Goal: Task Accomplishment & Management: Use online tool/utility

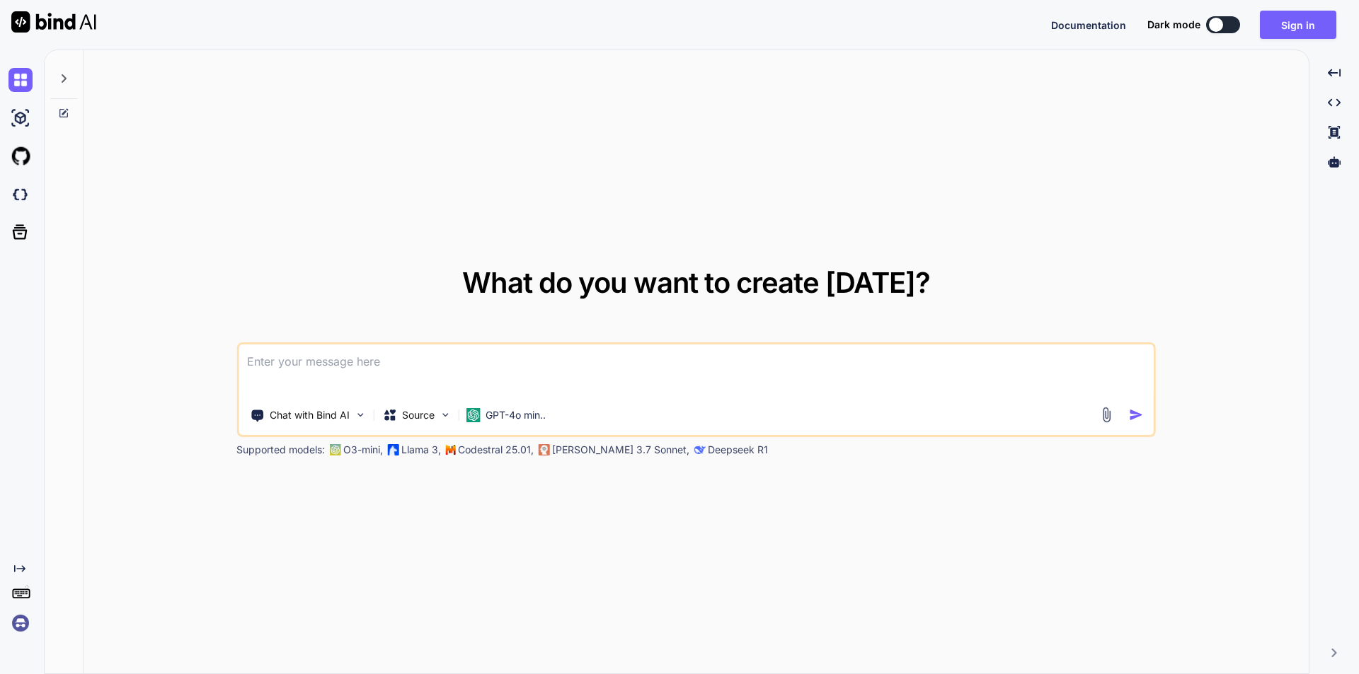
click at [443, 364] on textarea at bounding box center [695, 371] width 915 height 52
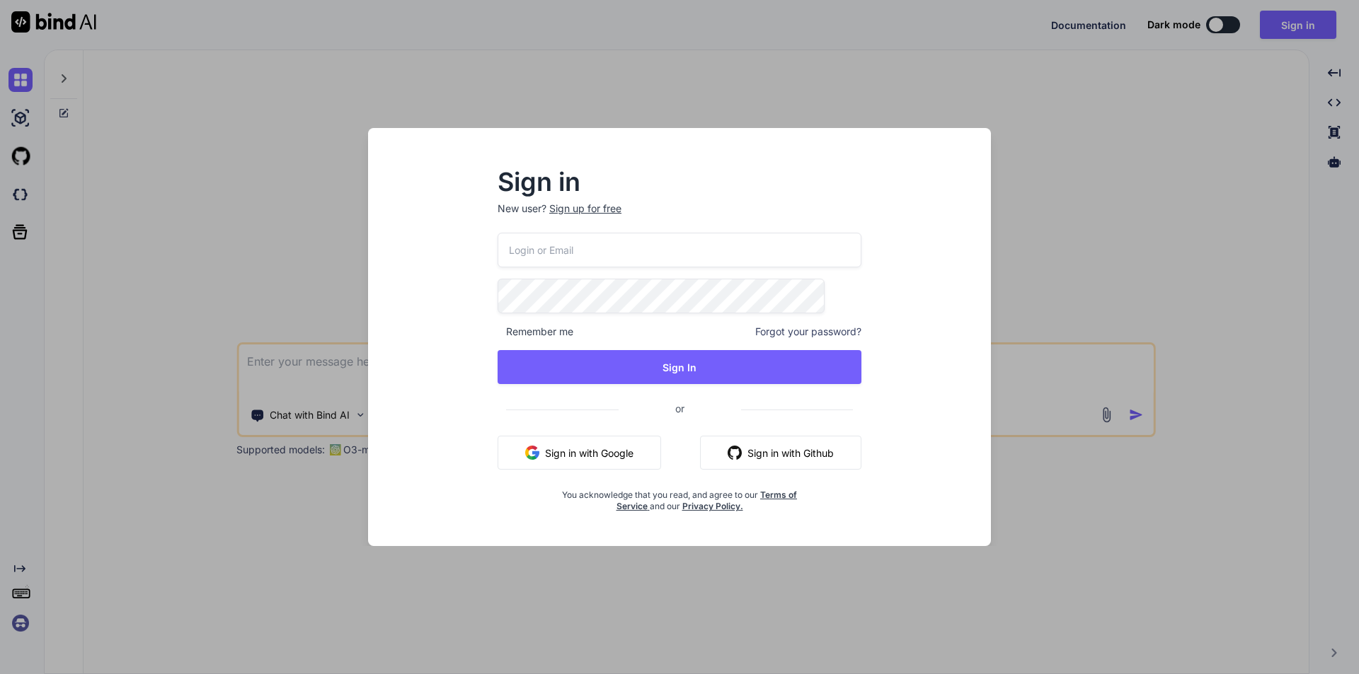
click at [633, 261] on input "email" at bounding box center [679, 250] width 364 height 35
paste input "vimegof982@skateru.com"
type input "vimegof982@skateru.com"
click at [582, 443] on button "Sign in with Google" at bounding box center [578, 453] width 163 height 34
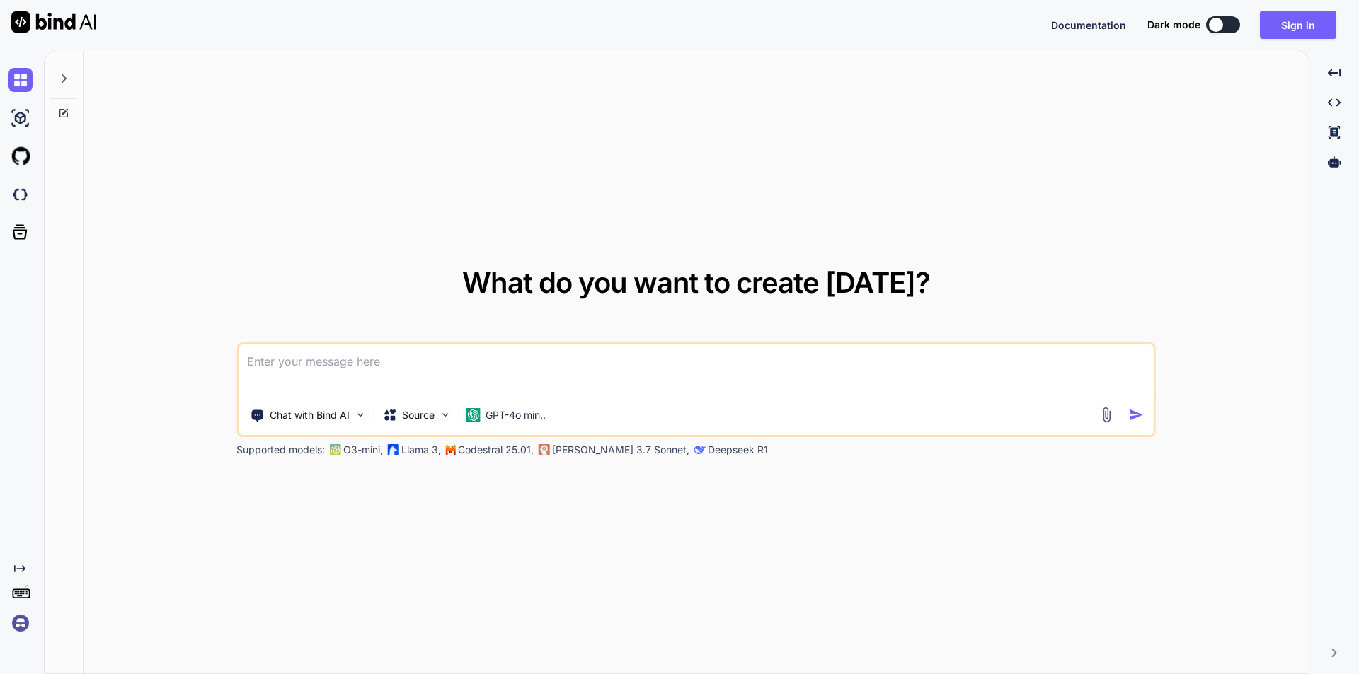
click at [499, 363] on textarea at bounding box center [695, 371] width 915 height 52
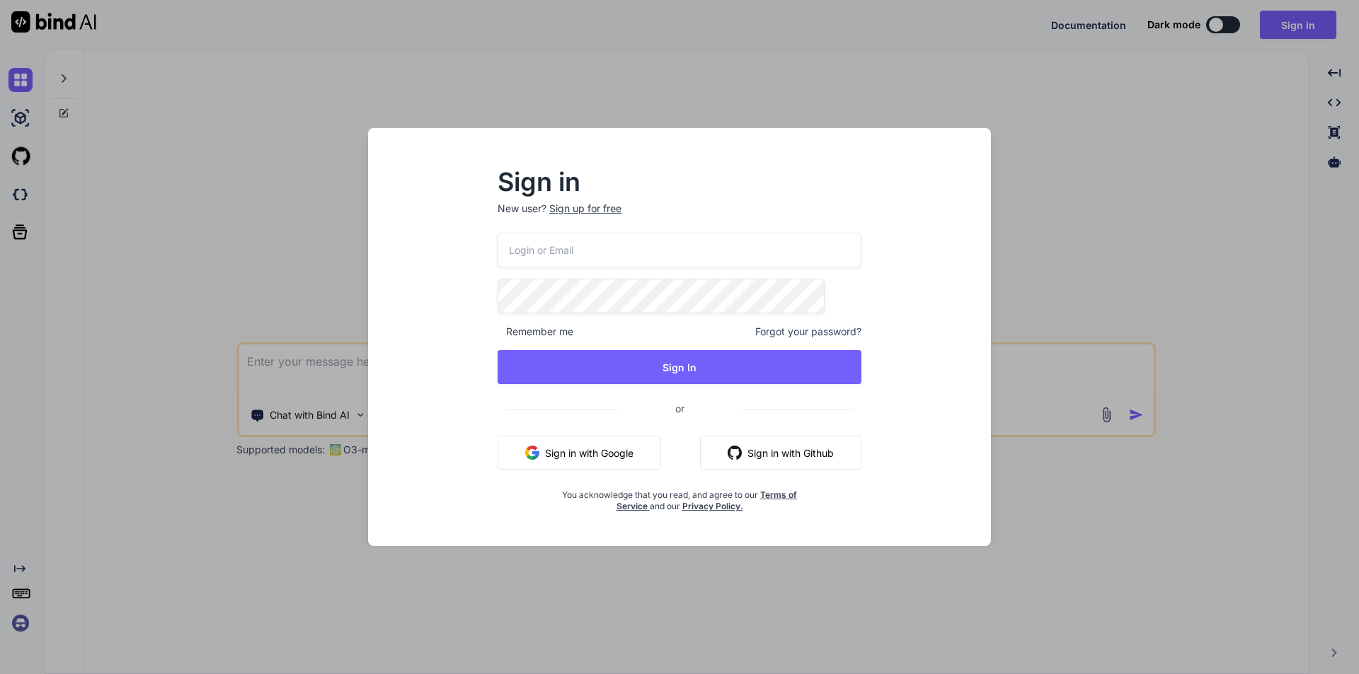
click at [602, 253] on input "email" at bounding box center [679, 250] width 364 height 35
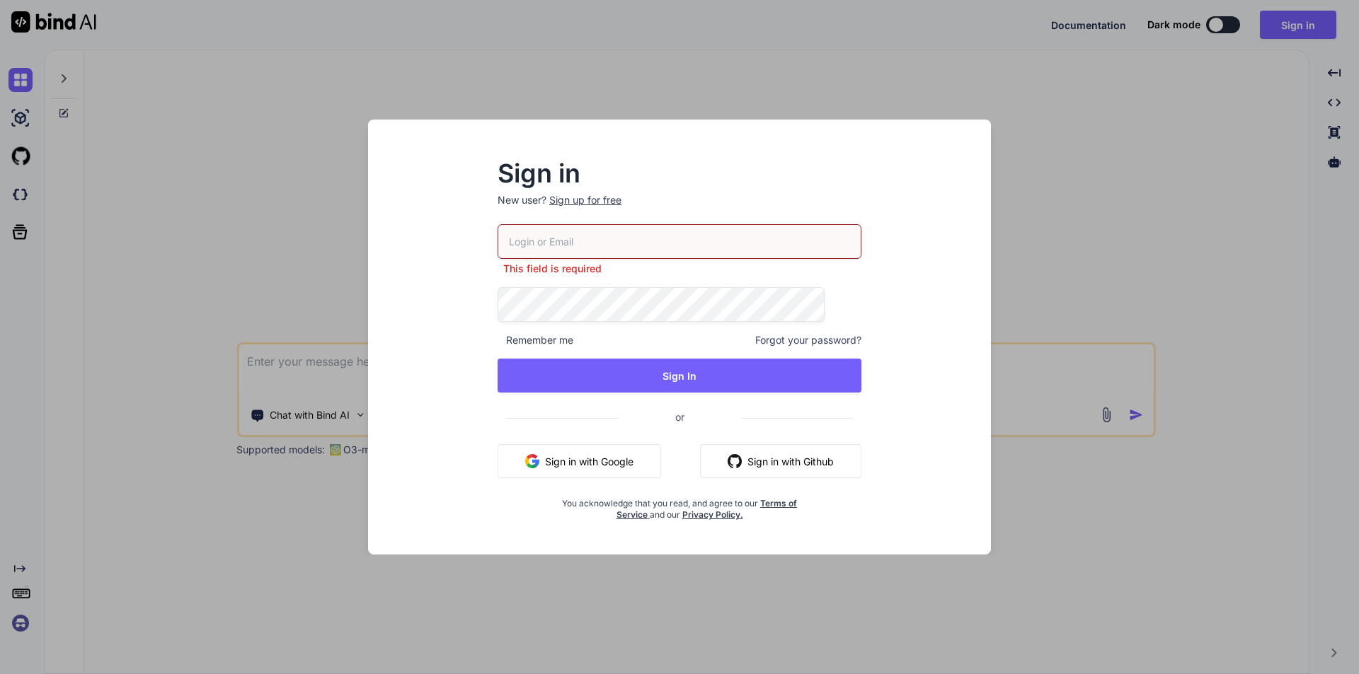
click at [601, 217] on p "New user? Sign up for free" at bounding box center [679, 208] width 364 height 31
click at [644, 251] on input "email" at bounding box center [679, 241] width 364 height 35
click at [606, 207] on div "Sign up for free" at bounding box center [585, 200] width 72 height 14
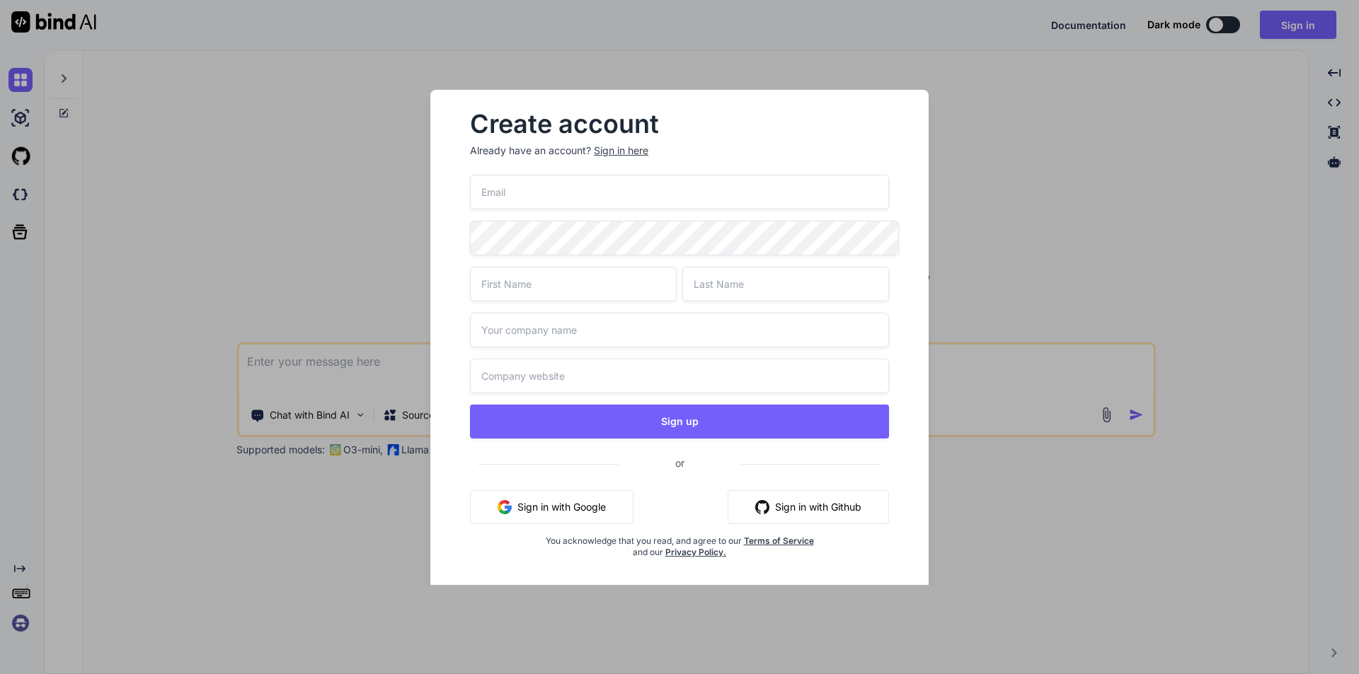
click at [582, 194] on input "email" at bounding box center [679, 192] width 419 height 35
paste input "vimegof982@skateru.com"
type input "vimegof982@skateru.com"
click at [574, 285] on input "text" at bounding box center [573, 284] width 207 height 35
type input "Naveen"
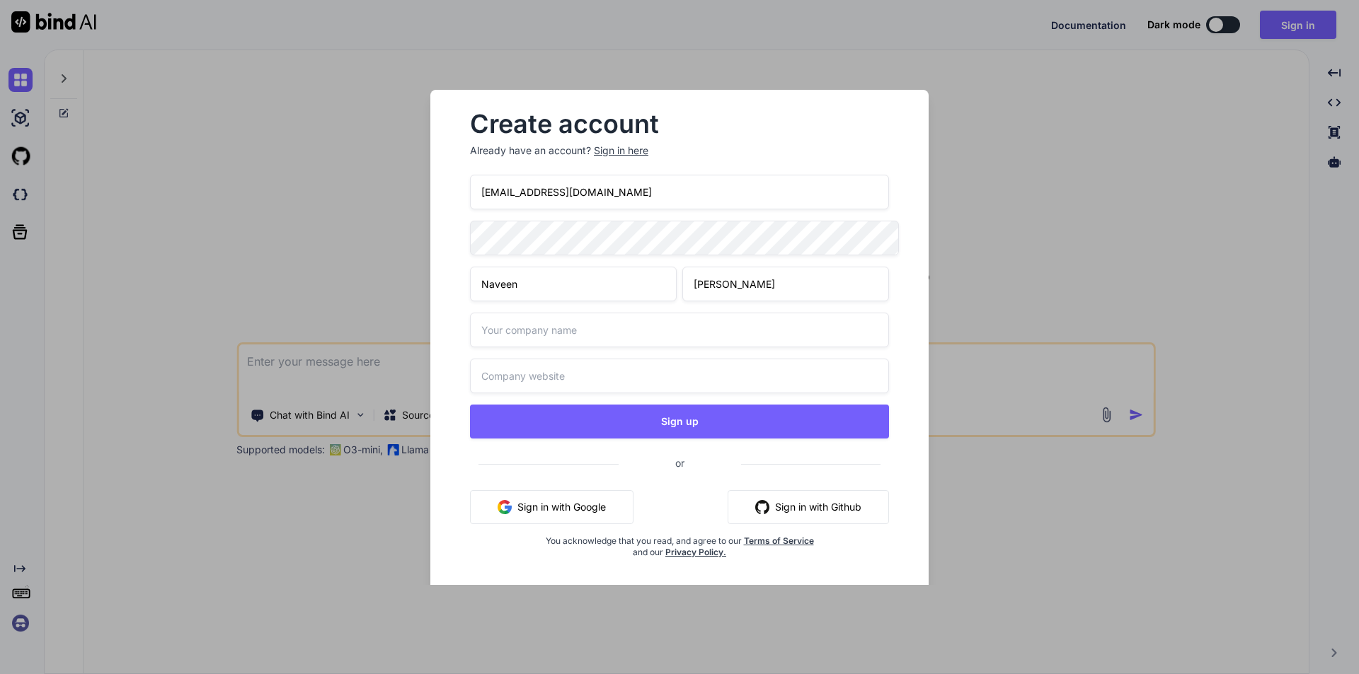
type input "Raparthi"
click at [548, 313] on input "text" at bounding box center [679, 330] width 419 height 35
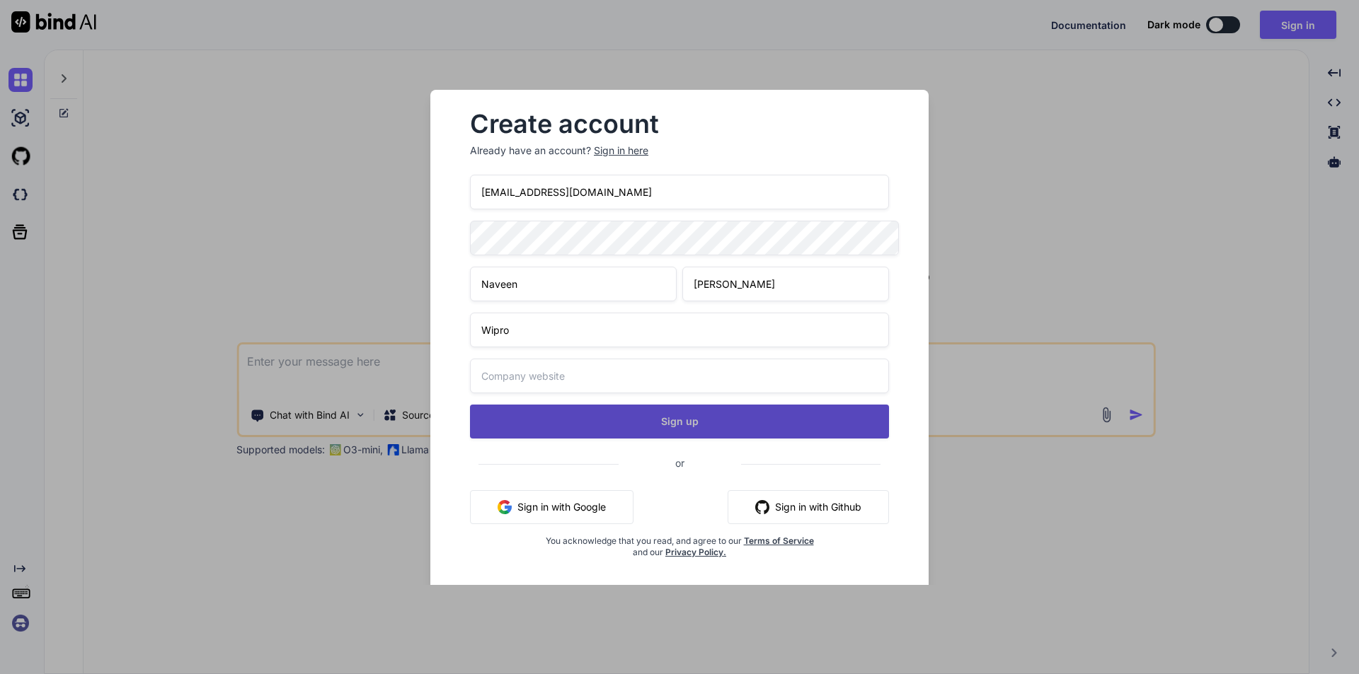
type input "Wipro"
click at [597, 411] on button "Sign up" at bounding box center [679, 422] width 419 height 34
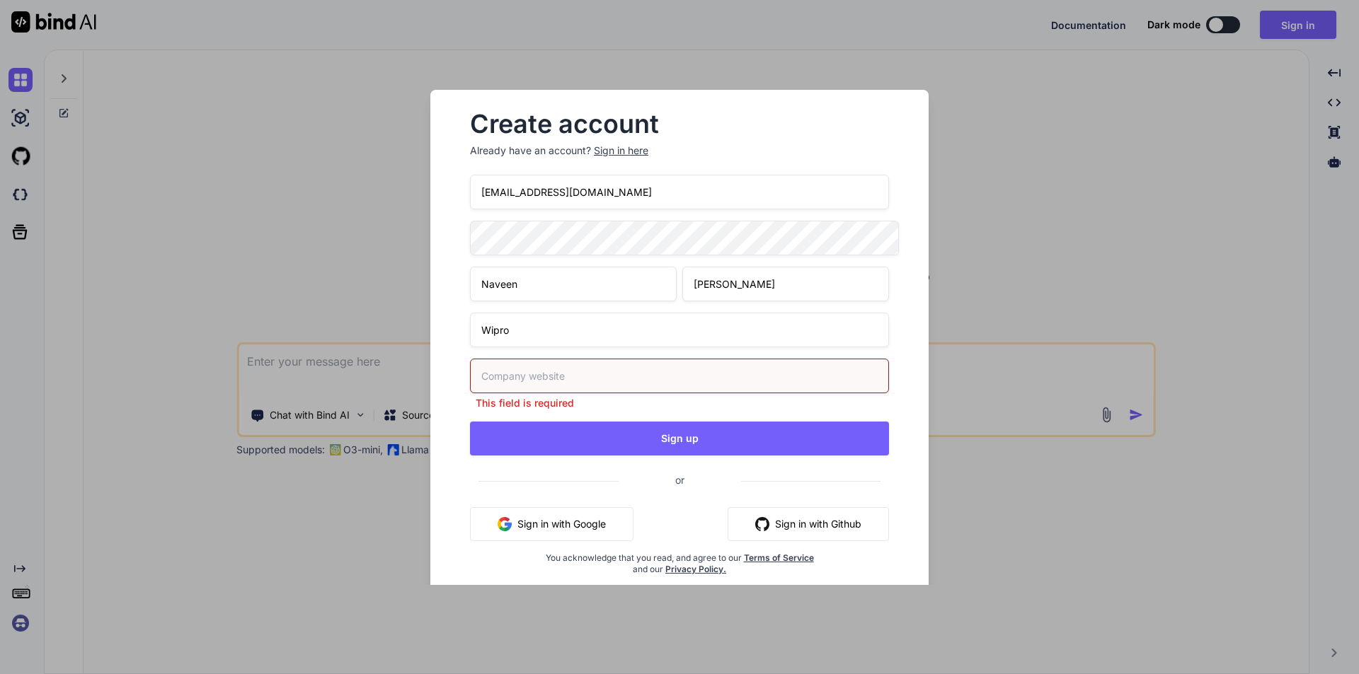
click at [550, 359] on input "text" at bounding box center [679, 376] width 419 height 35
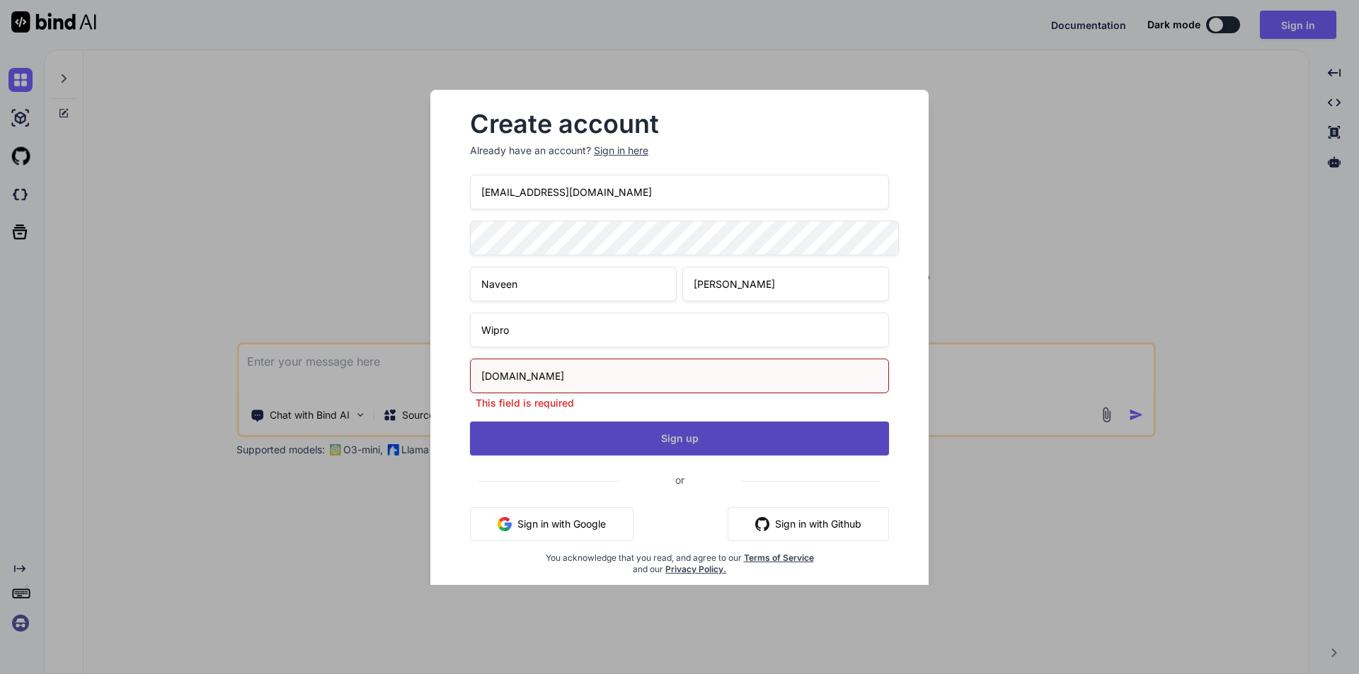
type input "Wipro.com"
click at [613, 432] on div "vimegof982@skateru.com Naveen Raparthi Wipro Wipro.com This field is required S…" at bounding box center [679, 392] width 419 height 435
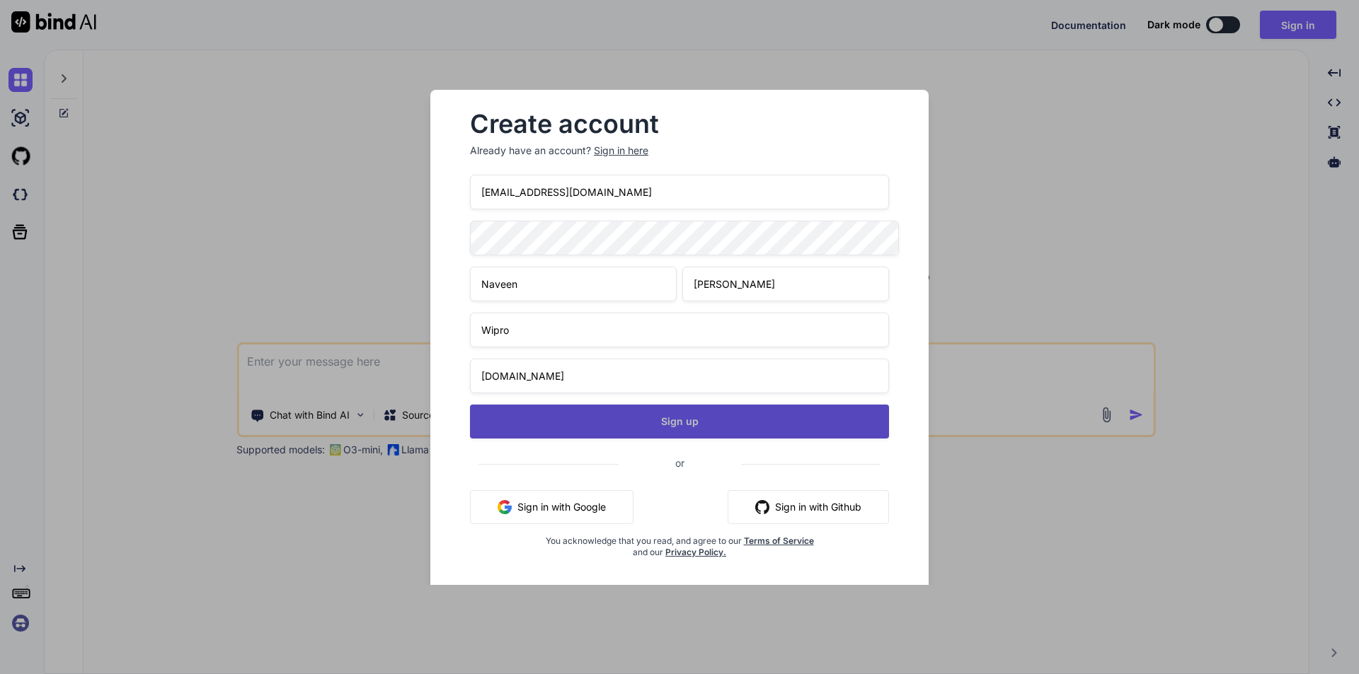
click at [609, 409] on button "Sign up" at bounding box center [679, 422] width 419 height 34
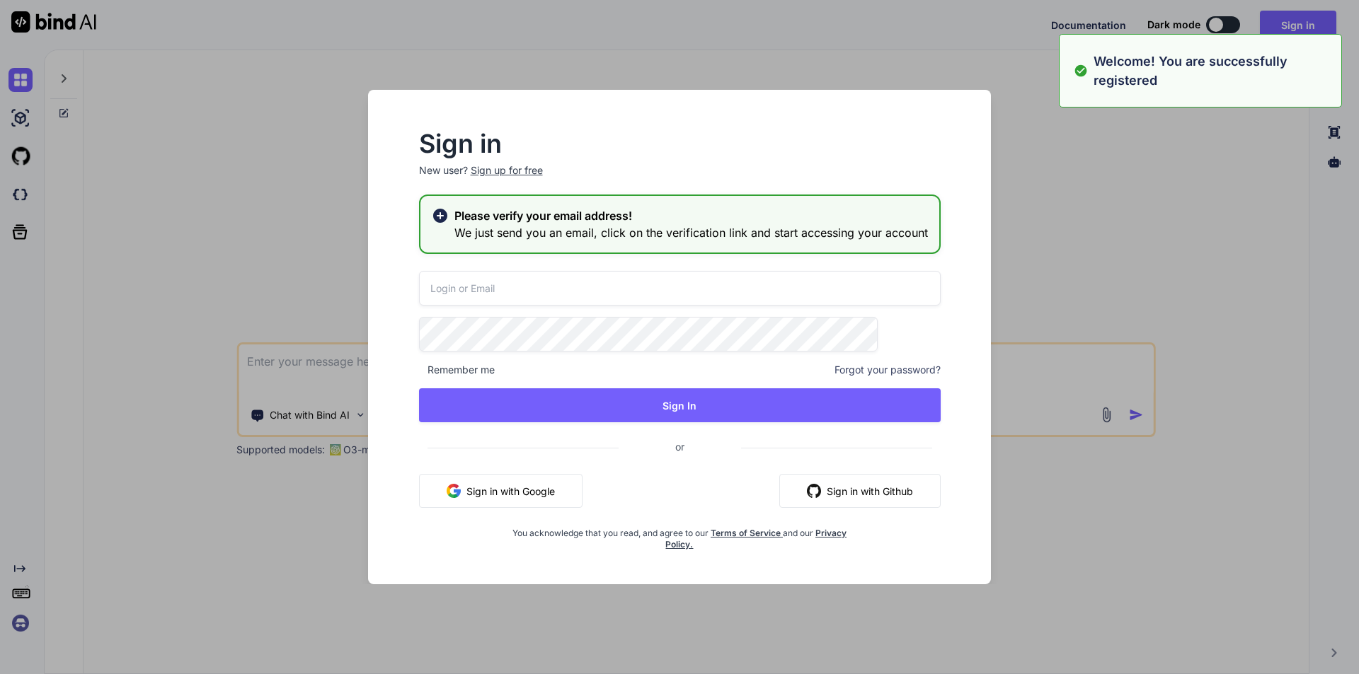
click at [570, 304] on input "email" at bounding box center [680, 288] width 522 height 35
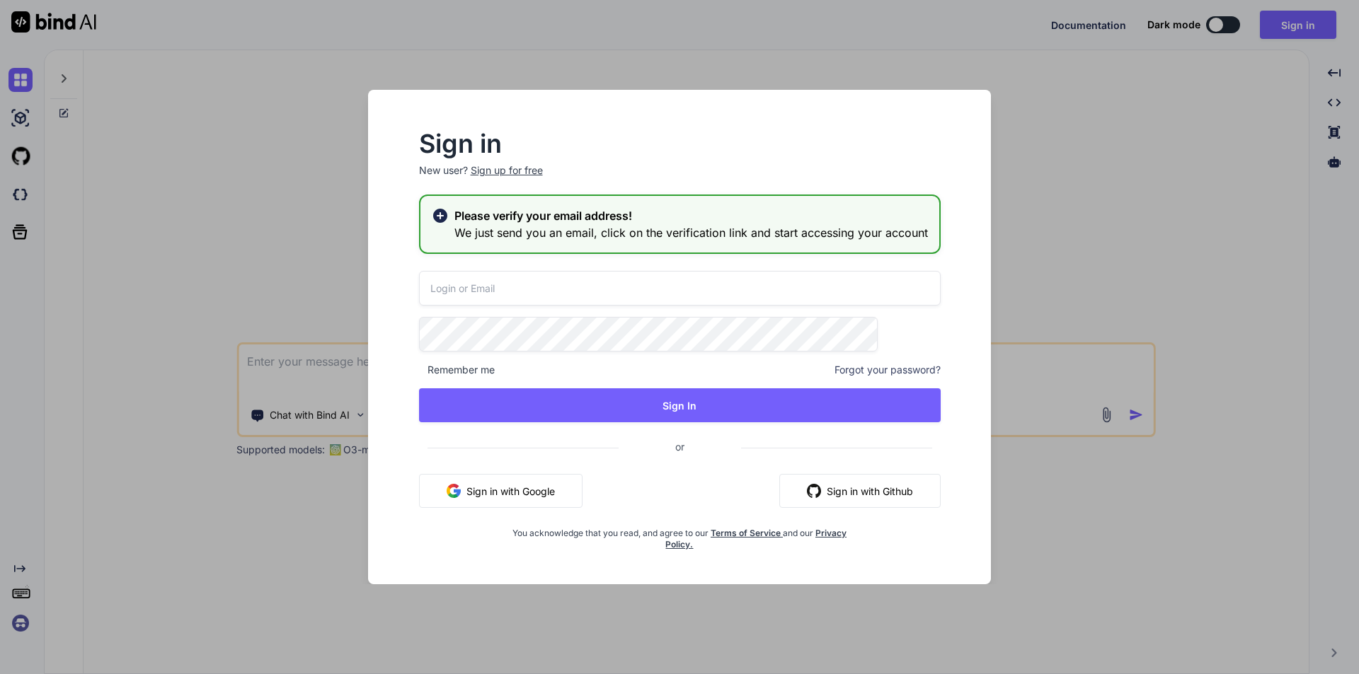
paste input "vimegof982@skateru.com"
type input "vimegof982@skateru.com"
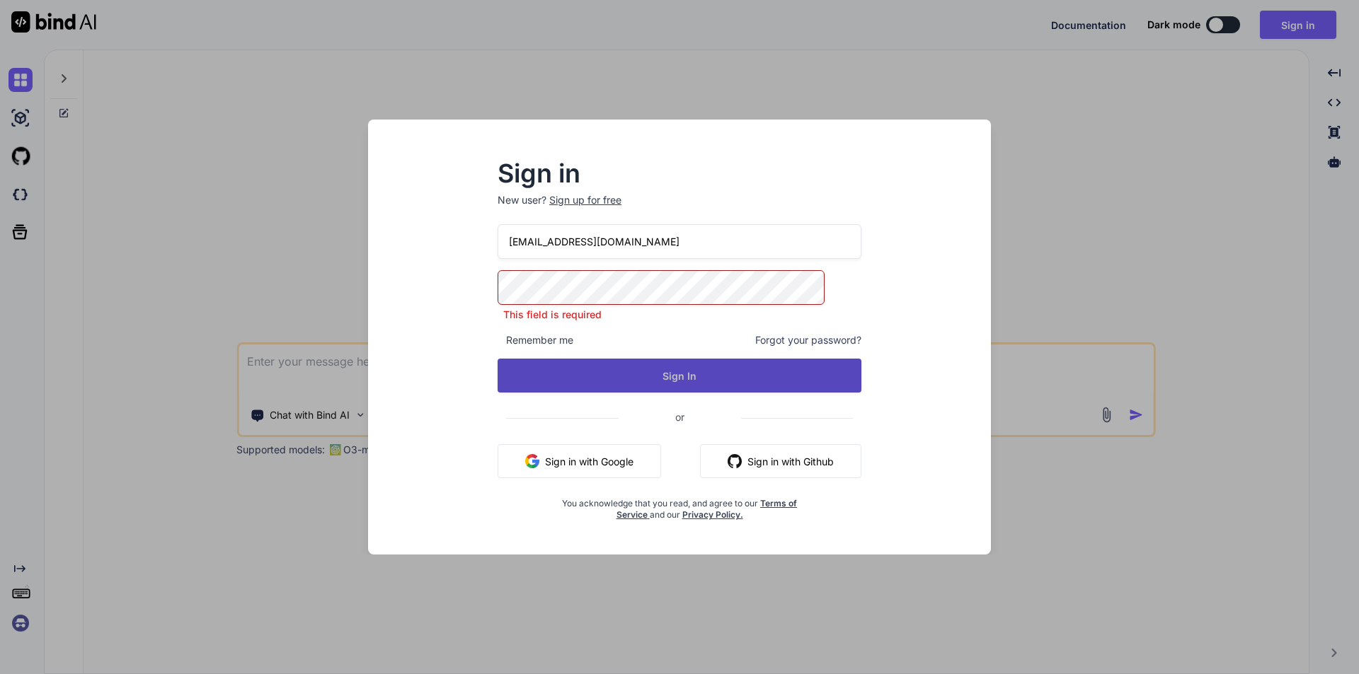
click at [692, 379] on button "Sign In" at bounding box center [679, 376] width 364 height 34
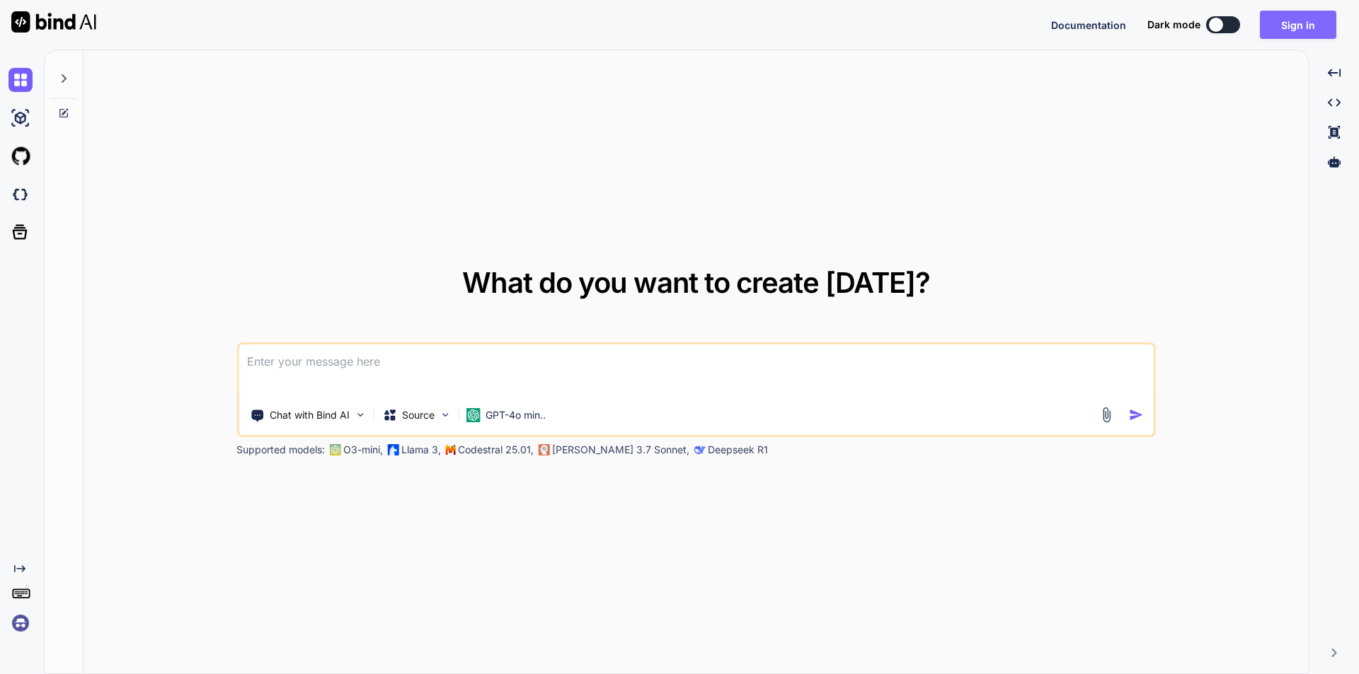
click at [1304, 28] on button "Sign in" at bounding box center [1298, 25] width 76 height 28
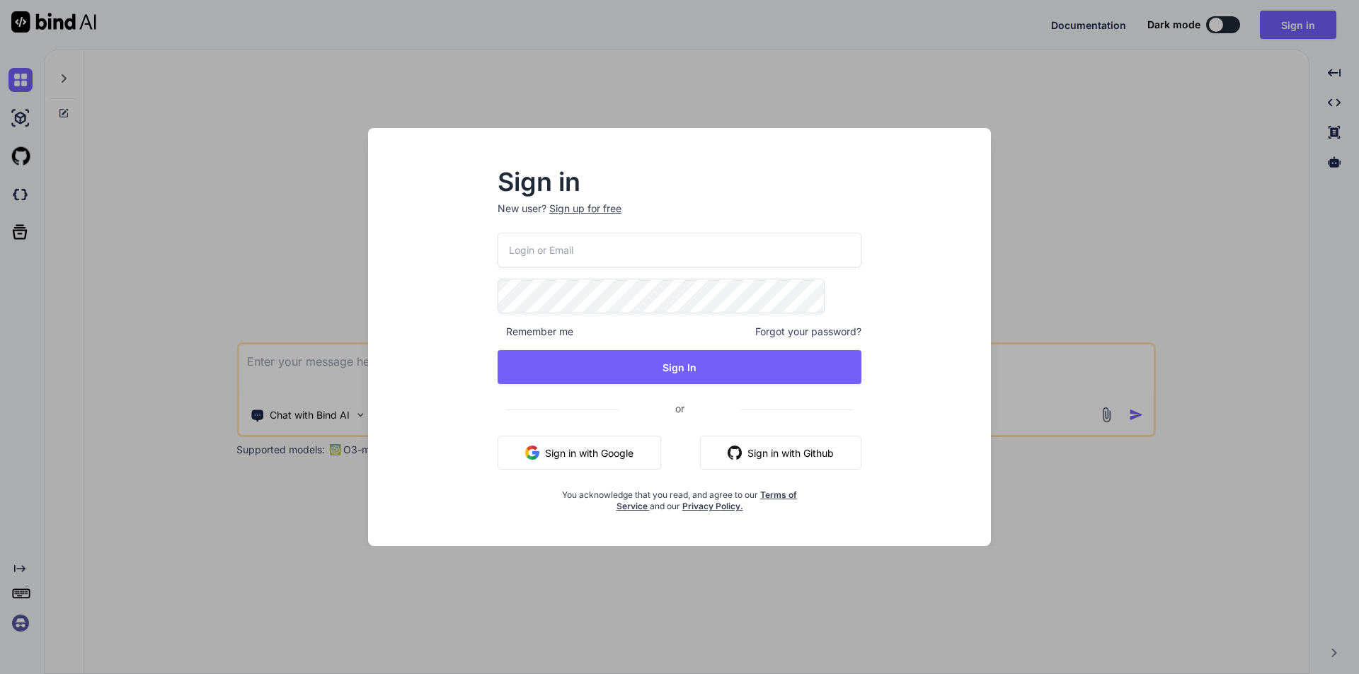
click at [580, 262] on input "email" at bounding box center [679, 250] width 364 height 35
paste input "[EMAIL_ADDRESS][DOMAIN_NAME]"
type input "[EMAIL_ADDRESS][DOMAIN_NAME]"
click at [647, 385] on div "vimegof982@skateru.com Remember me Forgot your password? Sign In or Sign in wit…" at bounding box center [679, 373] width 364 height 280
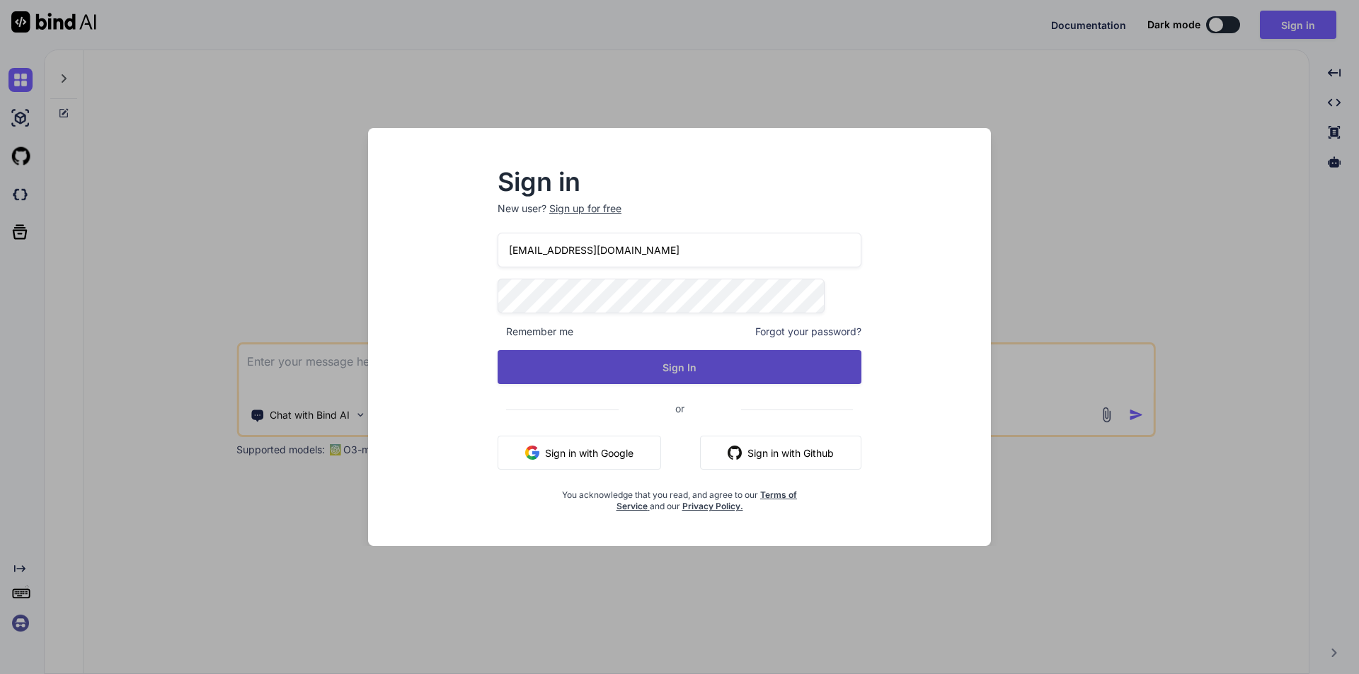
click at [654, 362] on button "Sign In" at bounding box center [679, 367] width 364 height 34
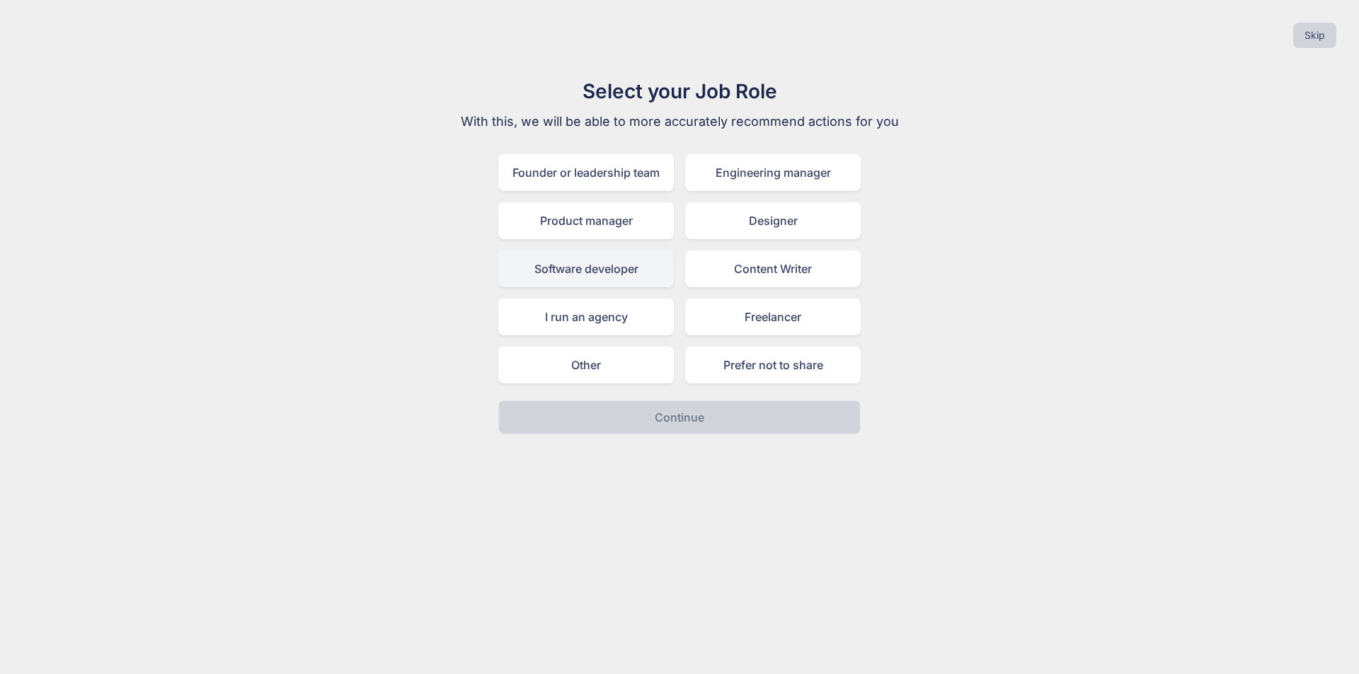
click at [638, 269] on div "Software developer" at bounding box center [585, 269] width 175 height 37
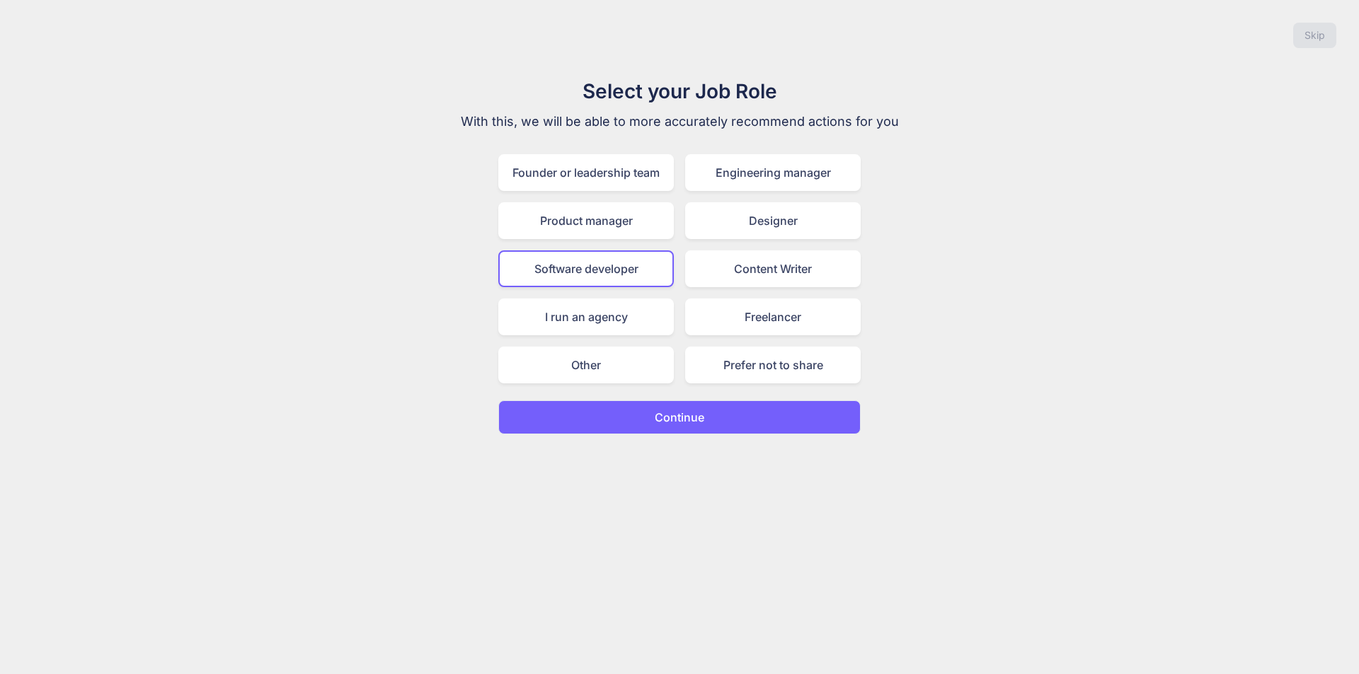
click at [684, 418] on div "Skip Select your Job Role With this, we will be able to more accurately recomme…" at bounding box center [679, 337] width 1359 height 674
click at [684, 409] on p "Continue" at bounding box center [680, 417] width 50 height 17
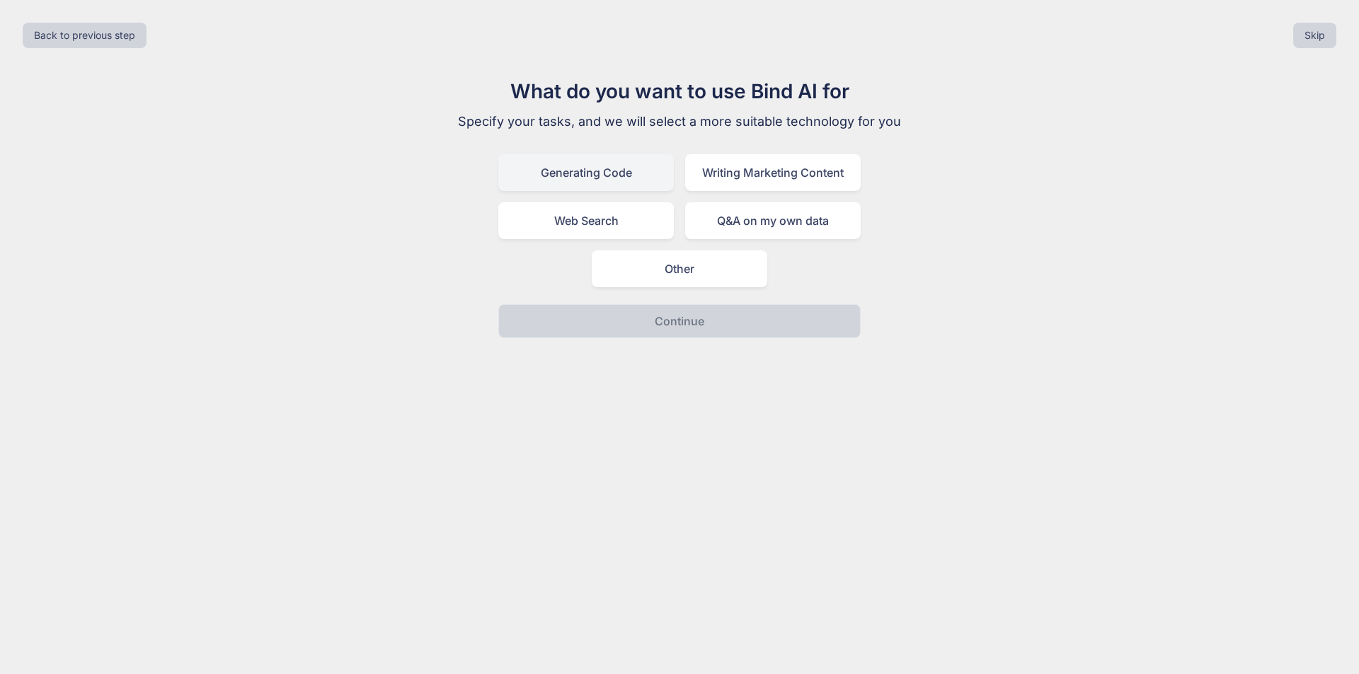
click at [632, 162] on div "Generating Code" at bounding box center [585, 172] width 175 height 37
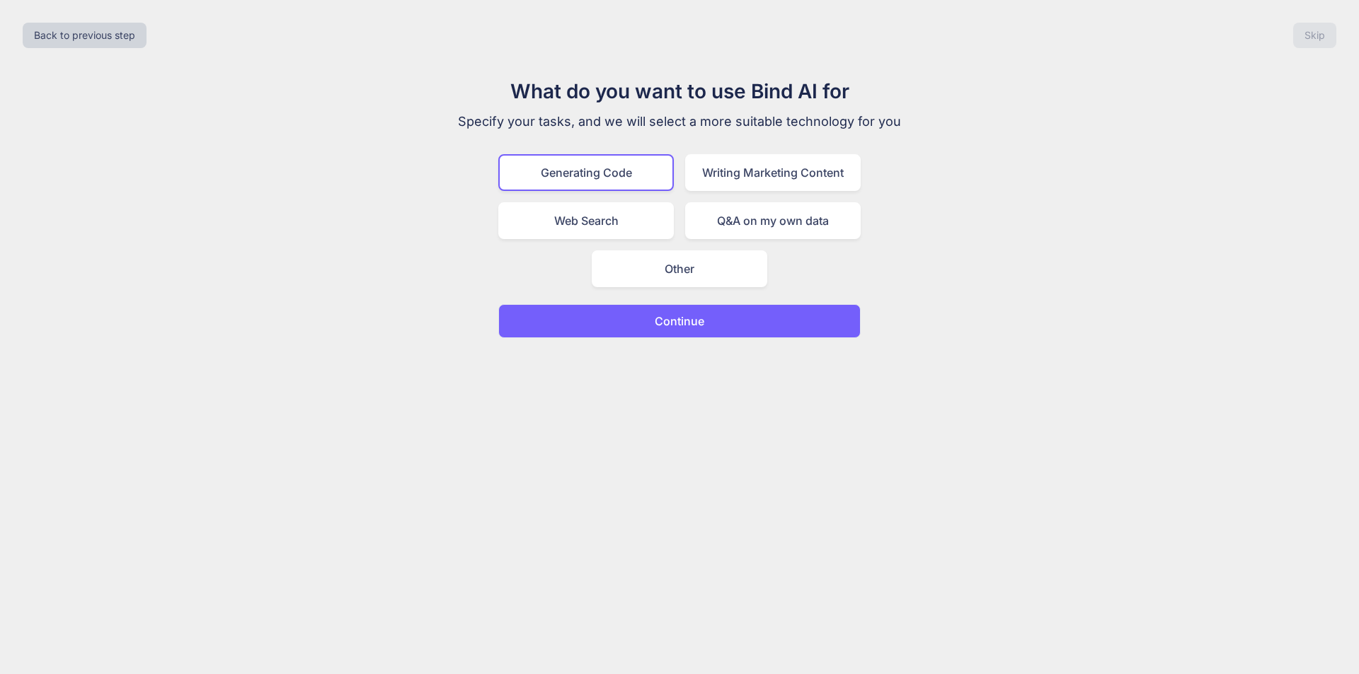
click at [670, 318] on p "Continue" at bounding box center [680, 321] width 50 height 17
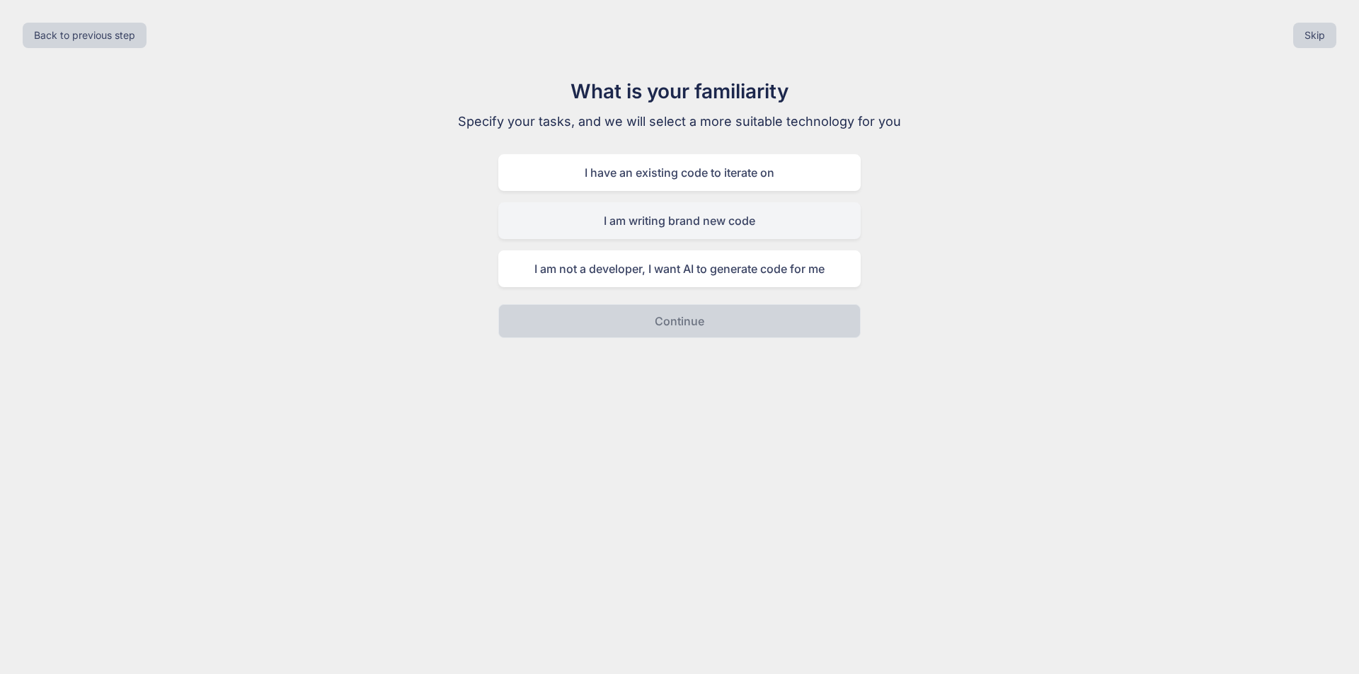
click at [696, 210] on div "I am writing brand new code" at bounding box center [679, 220] width 362 height 37
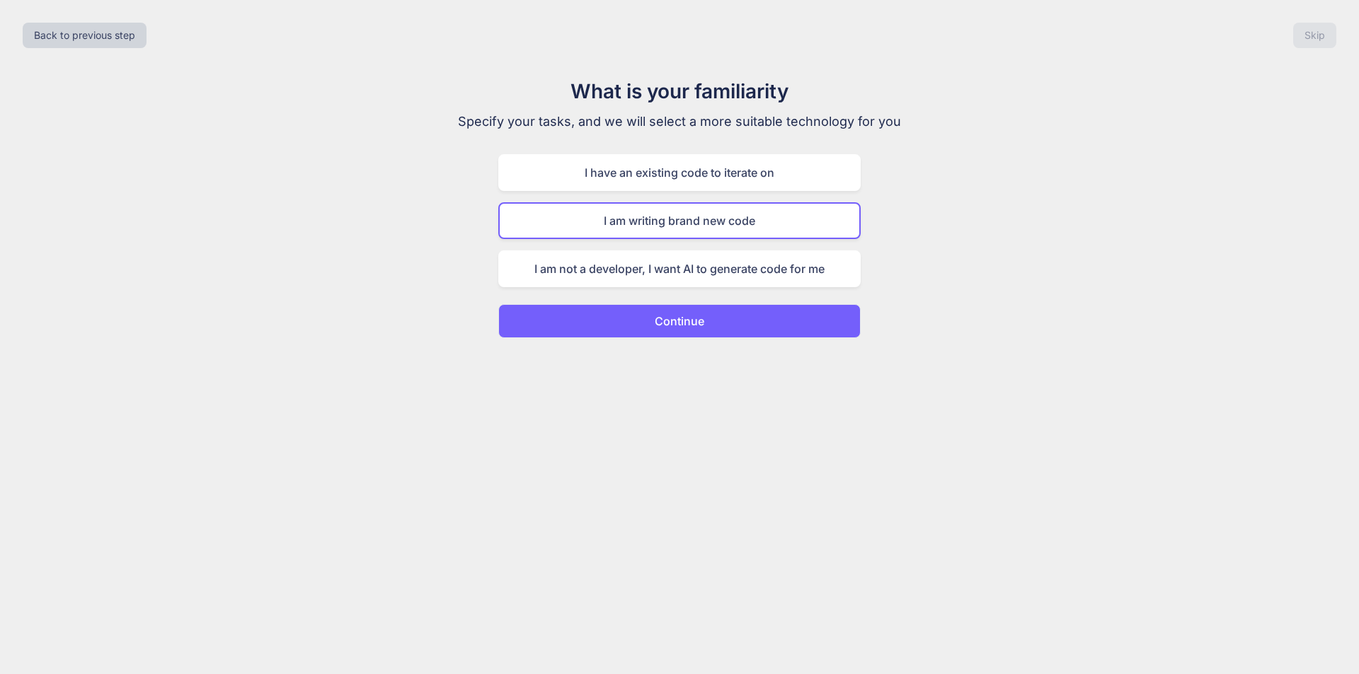
click at [696, 313] on p "Continue" at bounding box center [680, 321] width 50 height 17
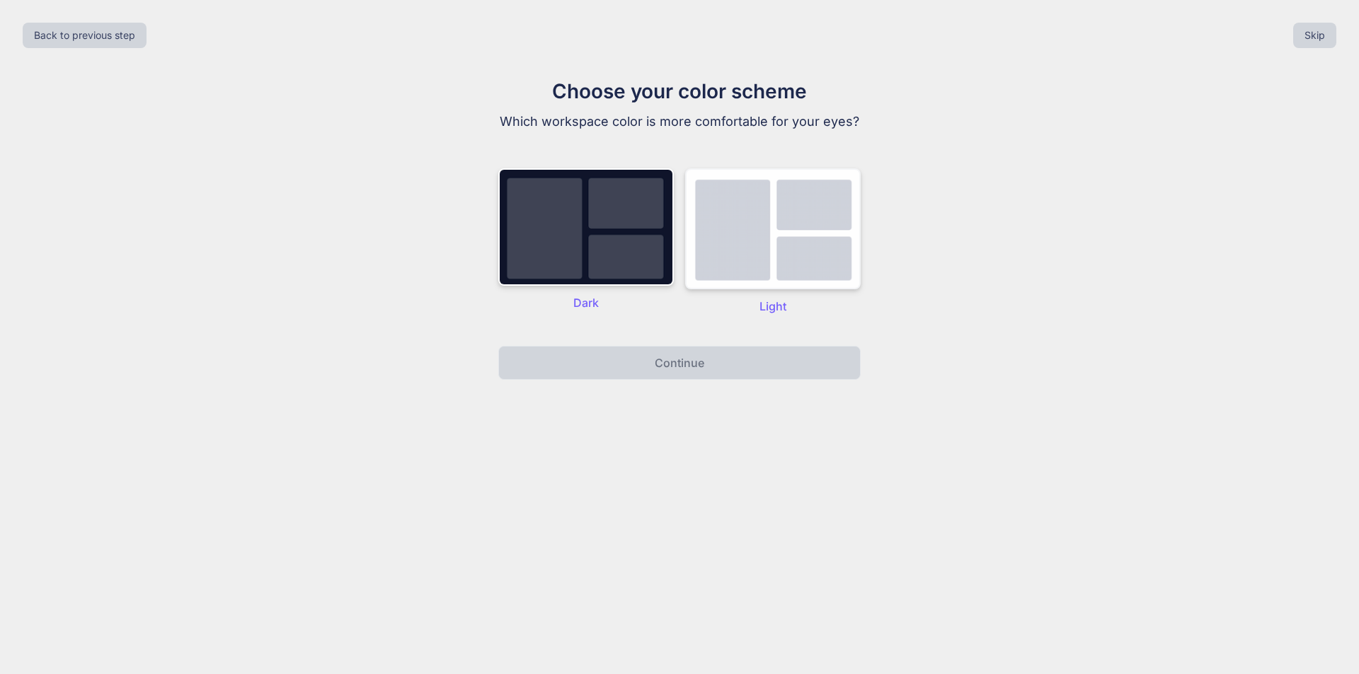
click at [766, 236] on img at bounding box center [772, 228] width 175 height 121
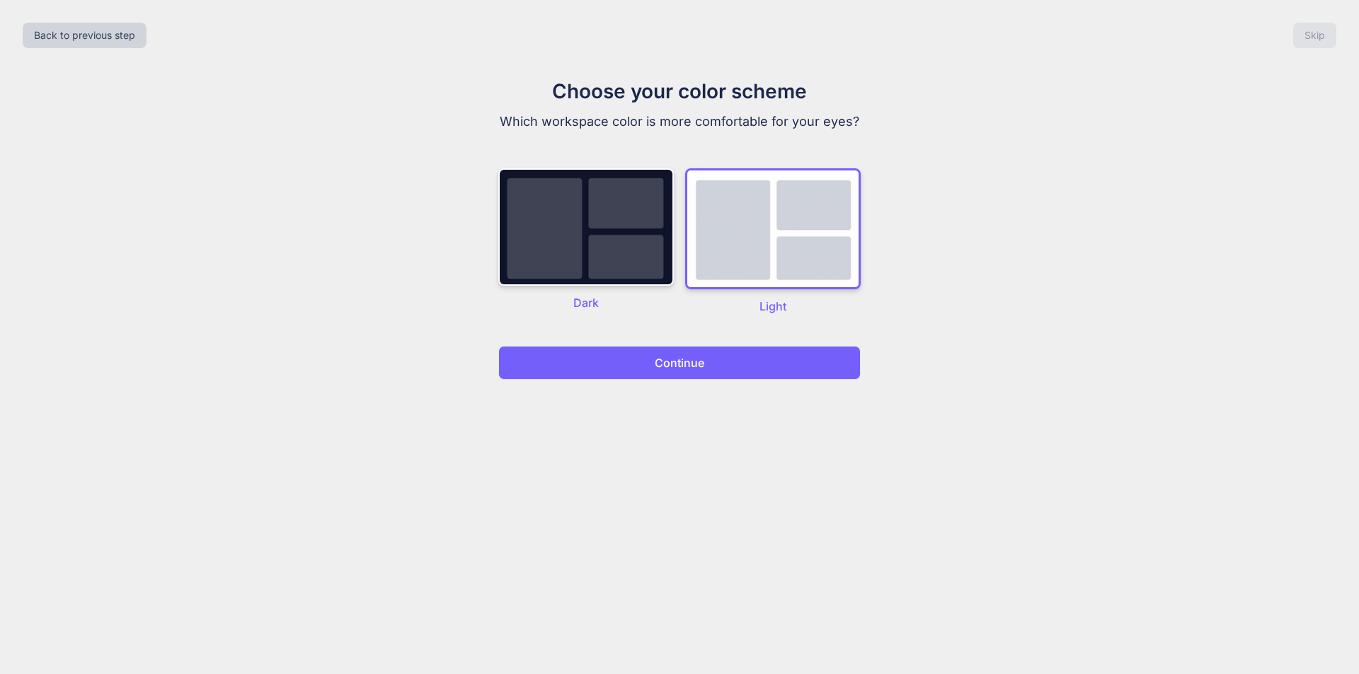
click at [747, 346] on button "Continue" at bounding box center [679, 363] width 362 height 34
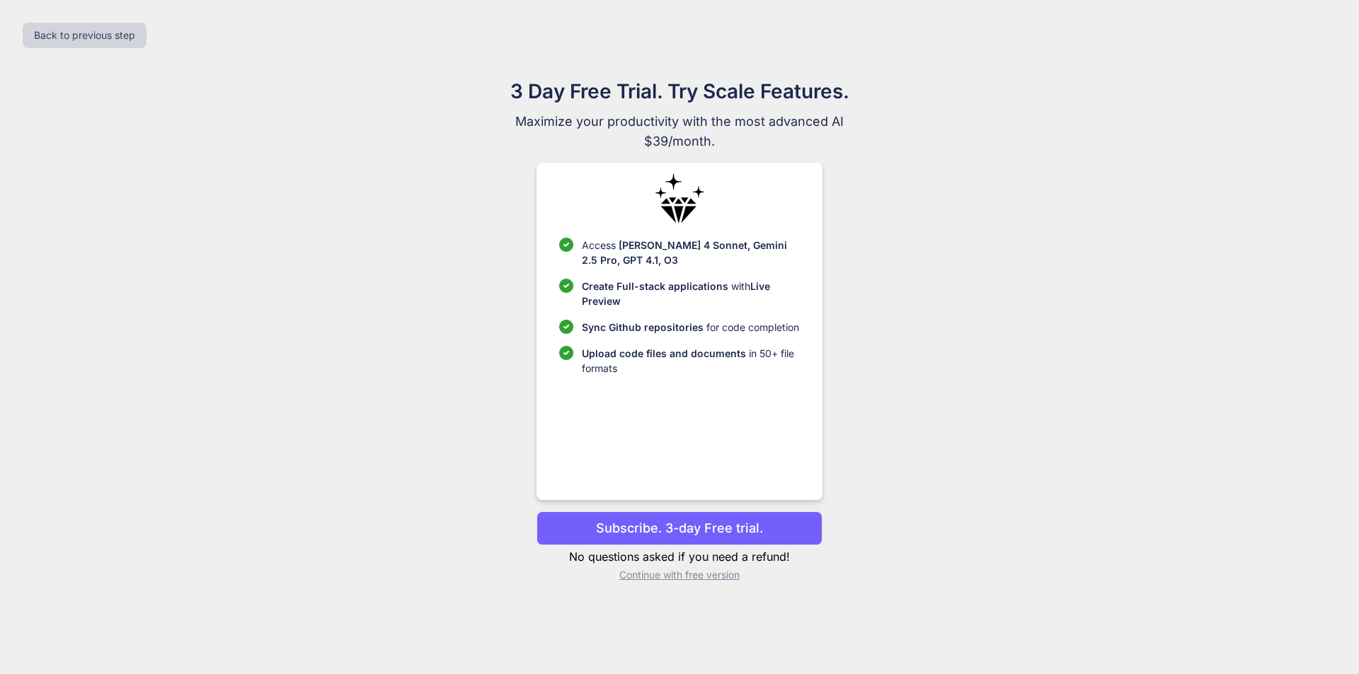
click at [679, 568] on p "Continue with free version" at bounding box center [678, 575] width 285 height 14
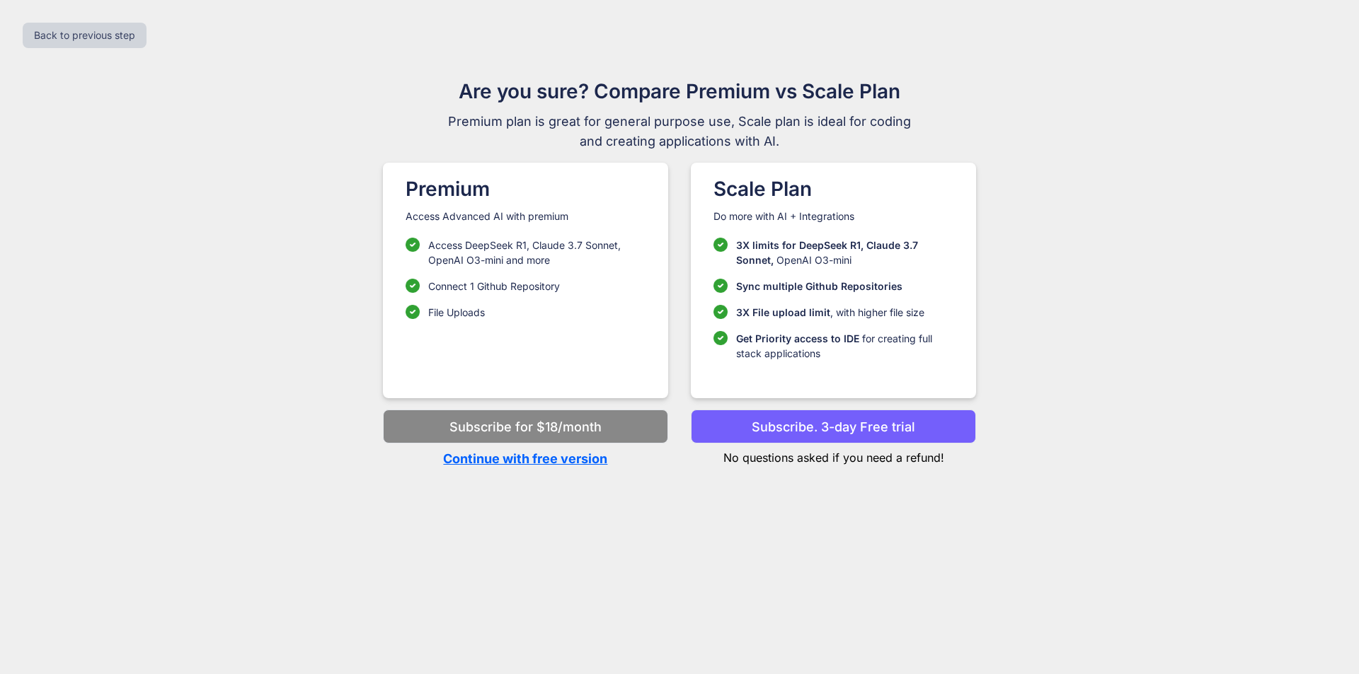
click at [602, 457] on p "Continue with free version" at bounding box center [525, 458] width 285 height 19
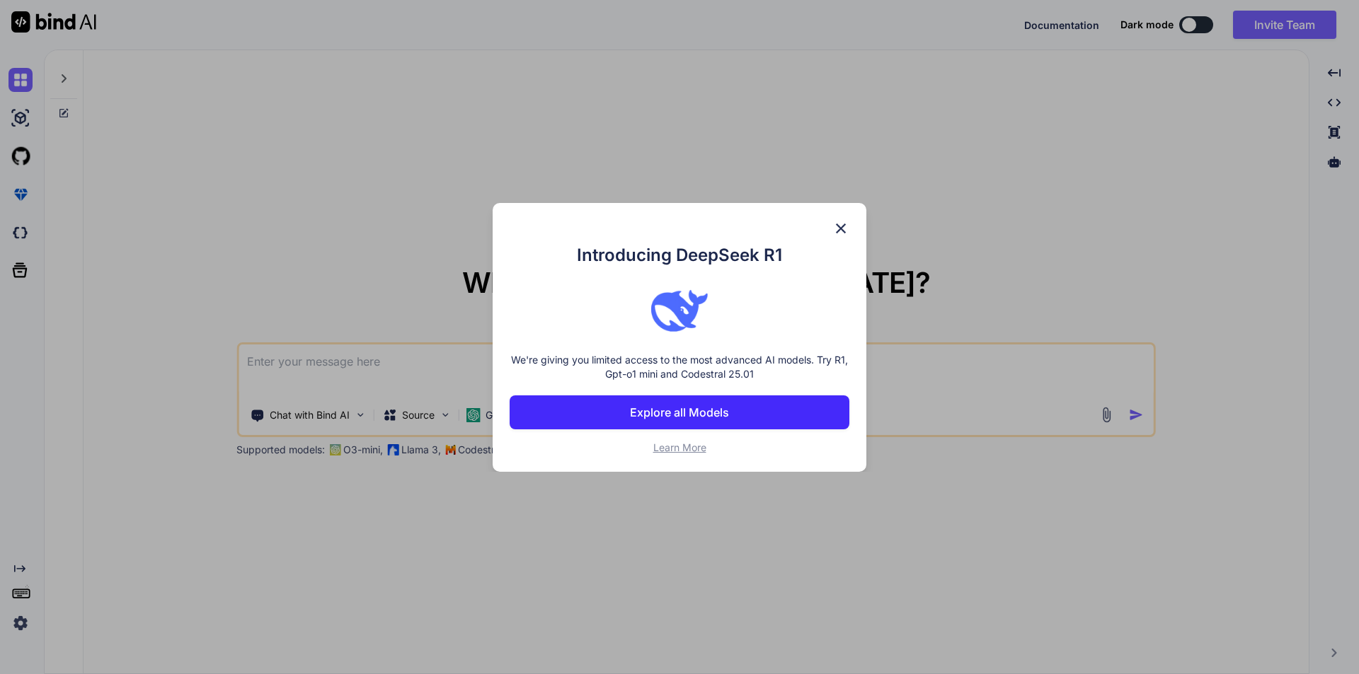
click at [840, 234] on img at bounding box center [840, 228] width 17 height 17
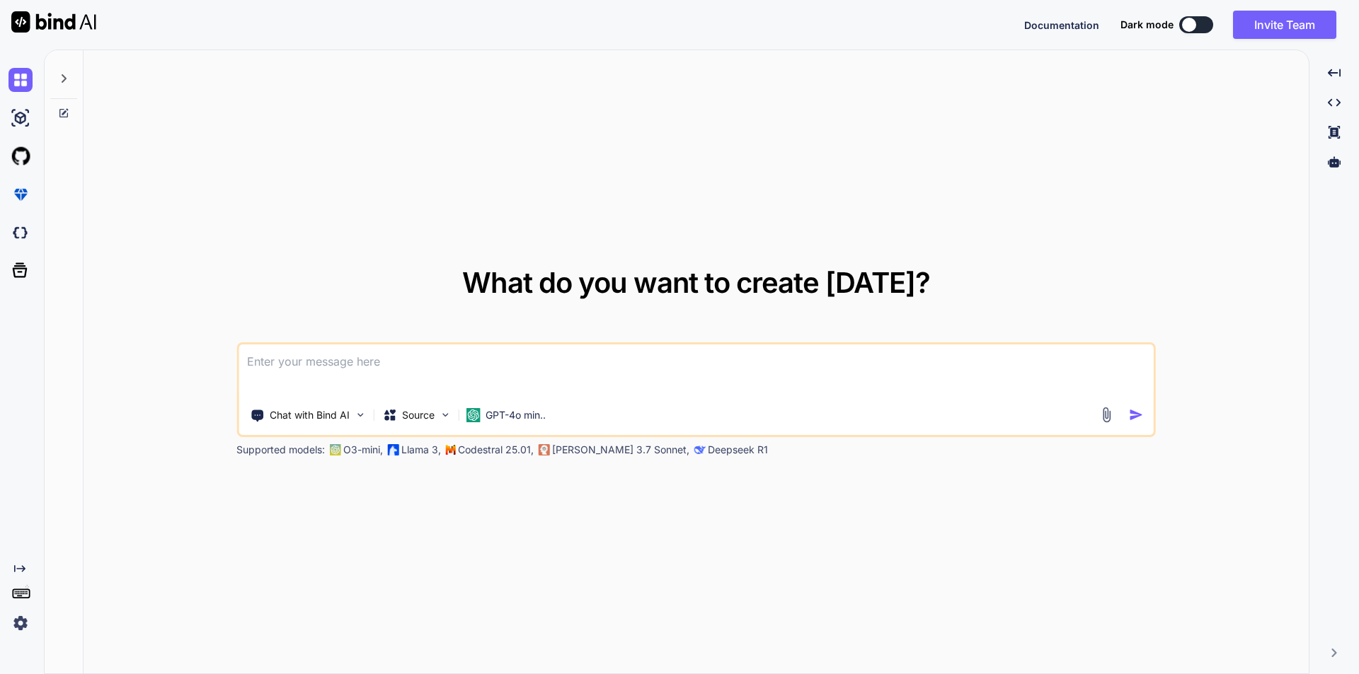
click at [758, 357] on textarea at bounding box center [695, 371] width 915 height 52
type textarea "x"
click at [621, 349] on textarea at bounding box center [695, 371] width 915 height 52
paste textarea "Hi Sir, I hope this message finds you well. I am writing to request compensator…"
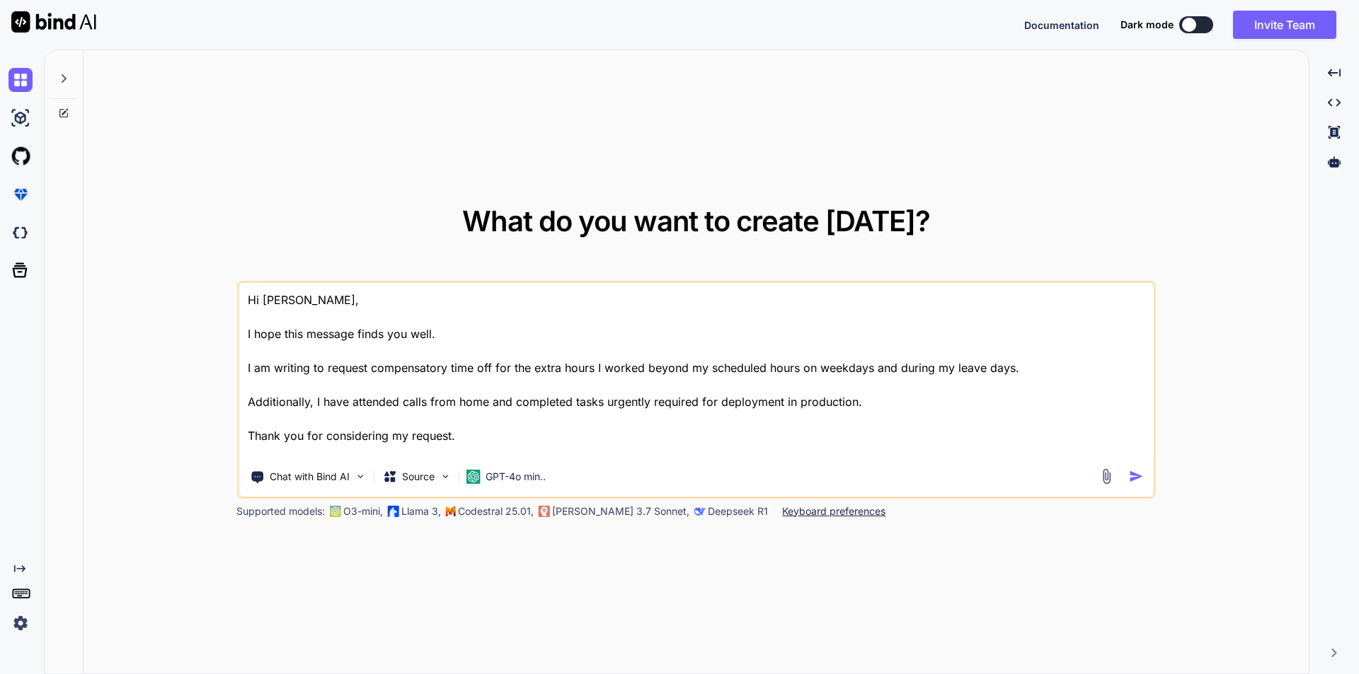
scroll to position [9, 0]
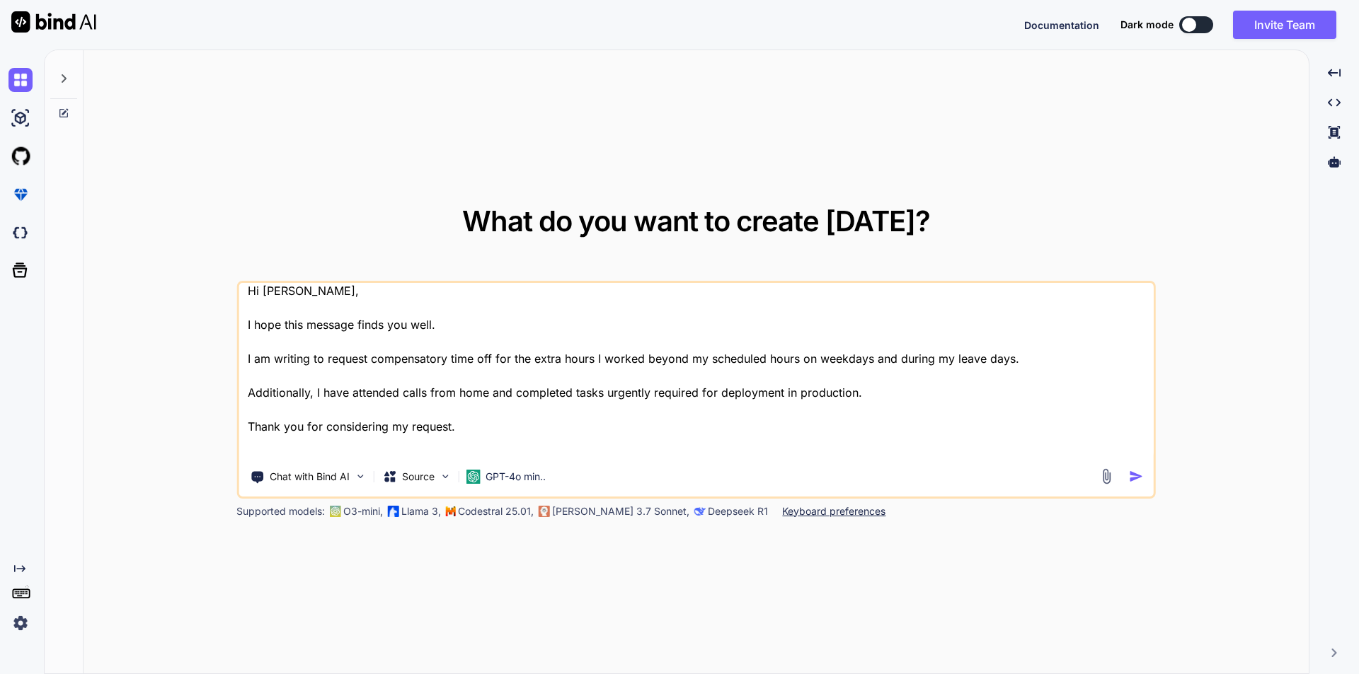
type textarea "Hi Sir, I hope this message finds you well. I am writing to request compensator…"
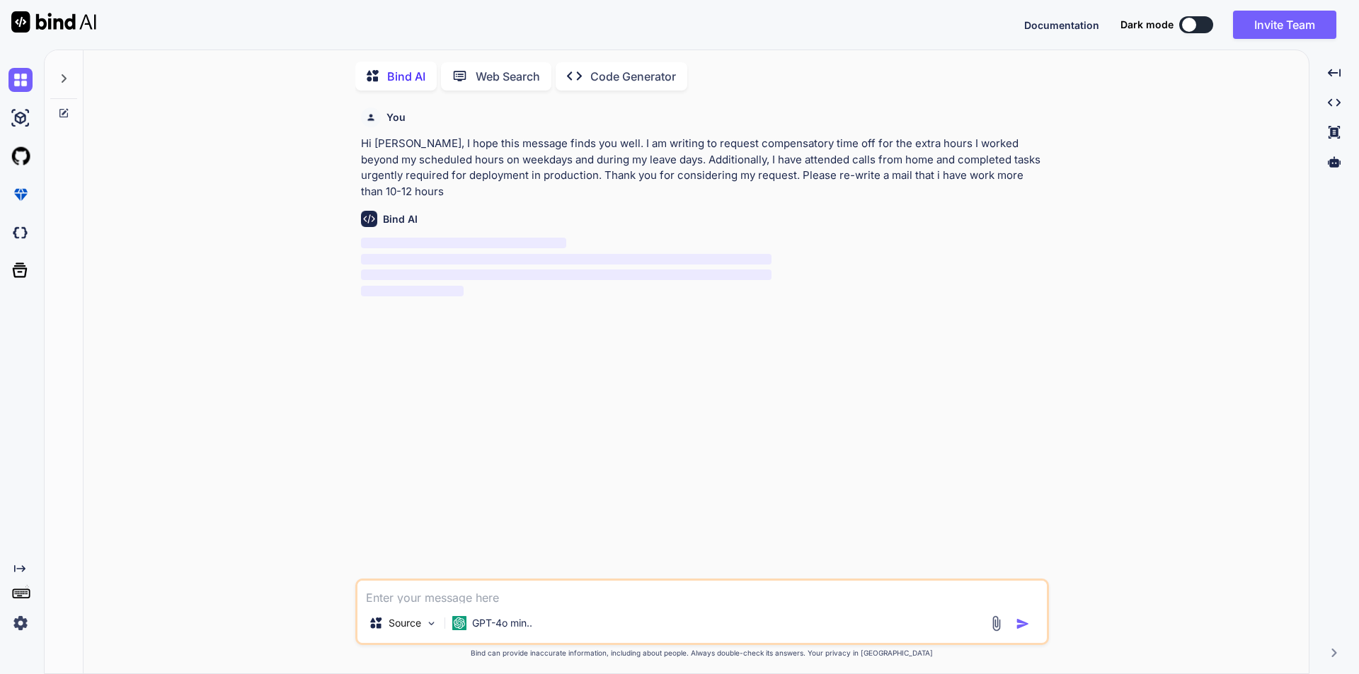
scroll to position [1, 0]
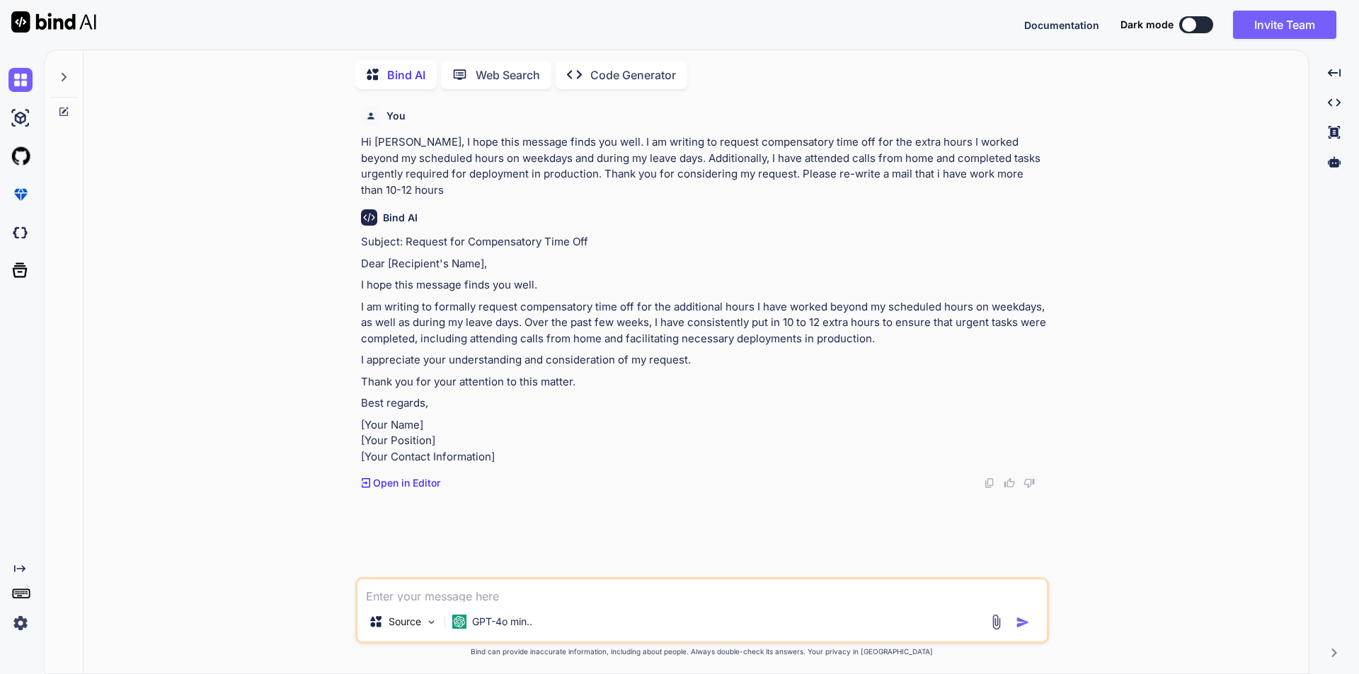
click at [391, 178] on p "Hi Sir, I hope this message finds you well. I am writing to request compensator…" at bounding box center [703, 166] width 685 height 64
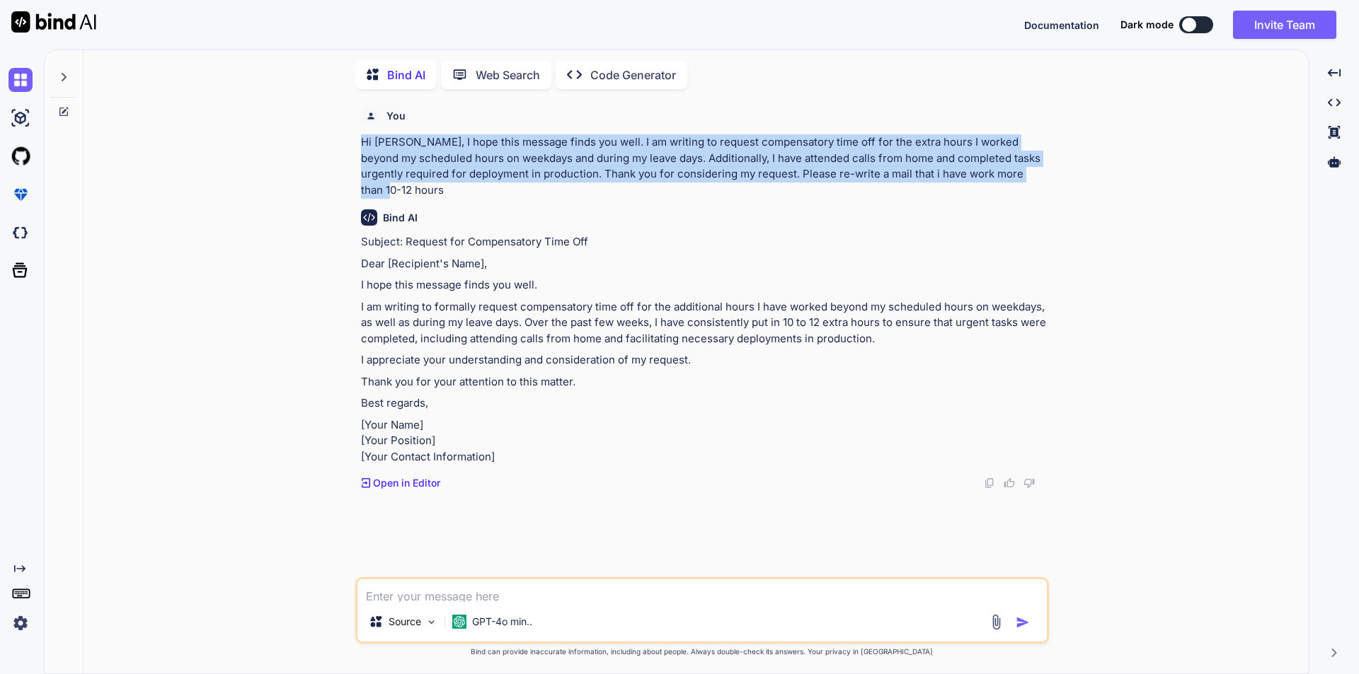
drag, startPoint x: 401, startPoint y: 180, endPoint x: 362, endPoint y: 134, distance: 59.7
click at [362, 134] on p "Hi Sir, I hope this message finds you well. I am writing to request compensator…" at bounding box center [703, 166] width 685 height 64
copy p "Hi Sir, I hope this message finds you well. I am writing to request compensator…"
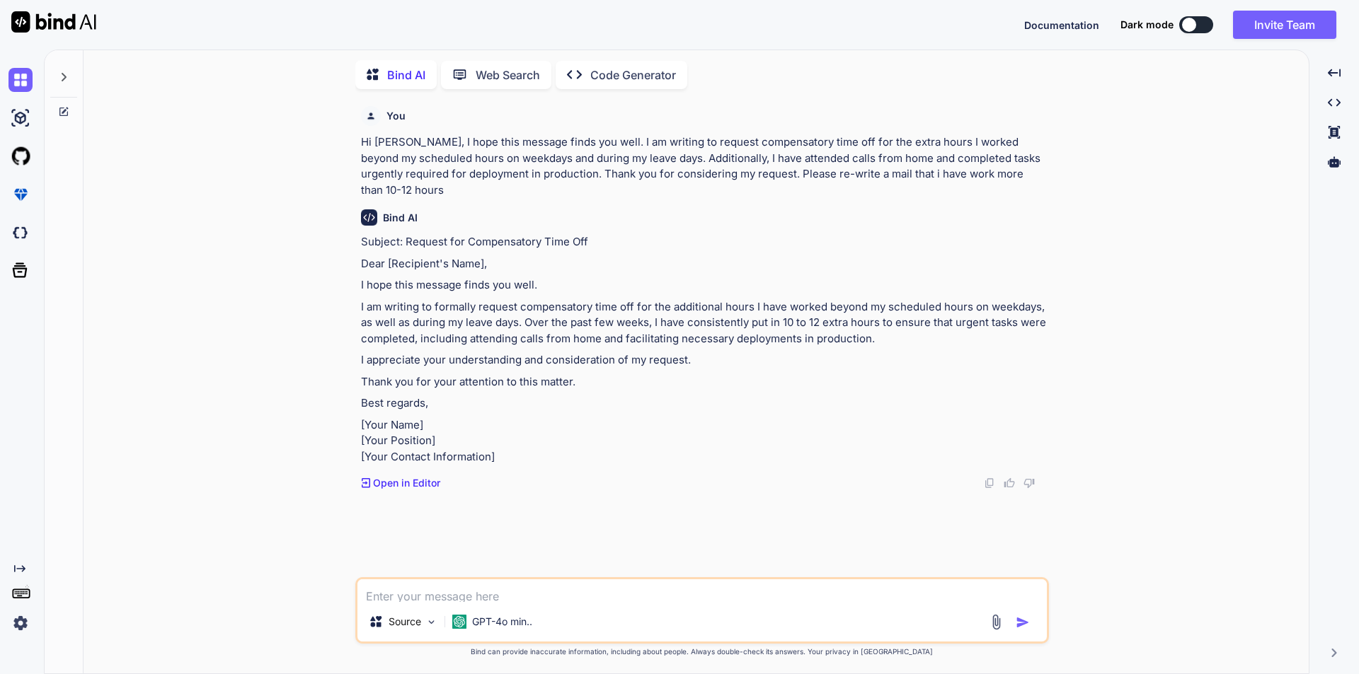
click at [447, 592] on textarea at bounding box center [701, 591] width 689 height 23
paste textarea "Hi Sir, I hope this message finds you well. I am writing to request compensator…"
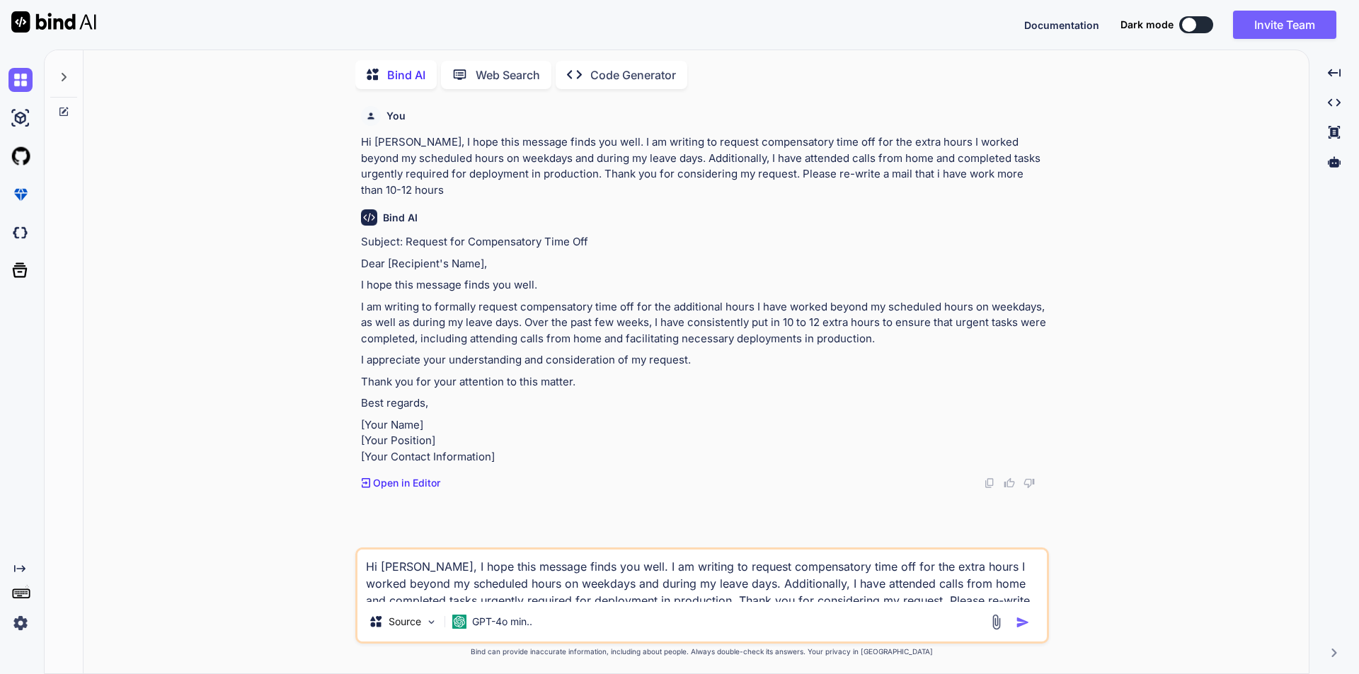
click at [676, 594] on textarea "Hi Sir, I hope this message finds you well. I am writing to request compensator…" at bounding box center [701, 576] width 689 height 52
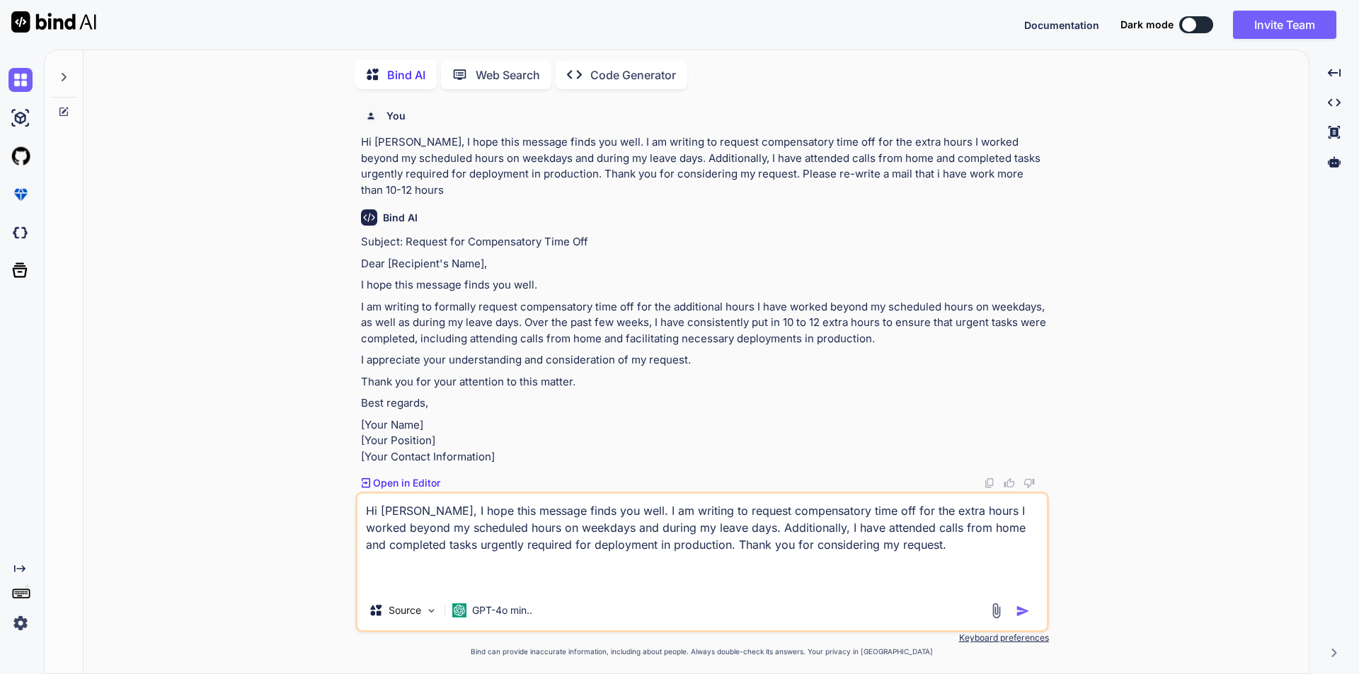
drag, startPoint x: 434, startPoint y: 587, endPoint x: 398, endPoint y: 585, distance: 36.2
click at [398, 585] on textarea "Hi Sir, I hope this message finds you well. I am writing to request compensator…" at bounding box center [701, 542] width 689 height 97
type textarea "Hi Sir, I hope this message finds you well. I am writing to request compensator…"
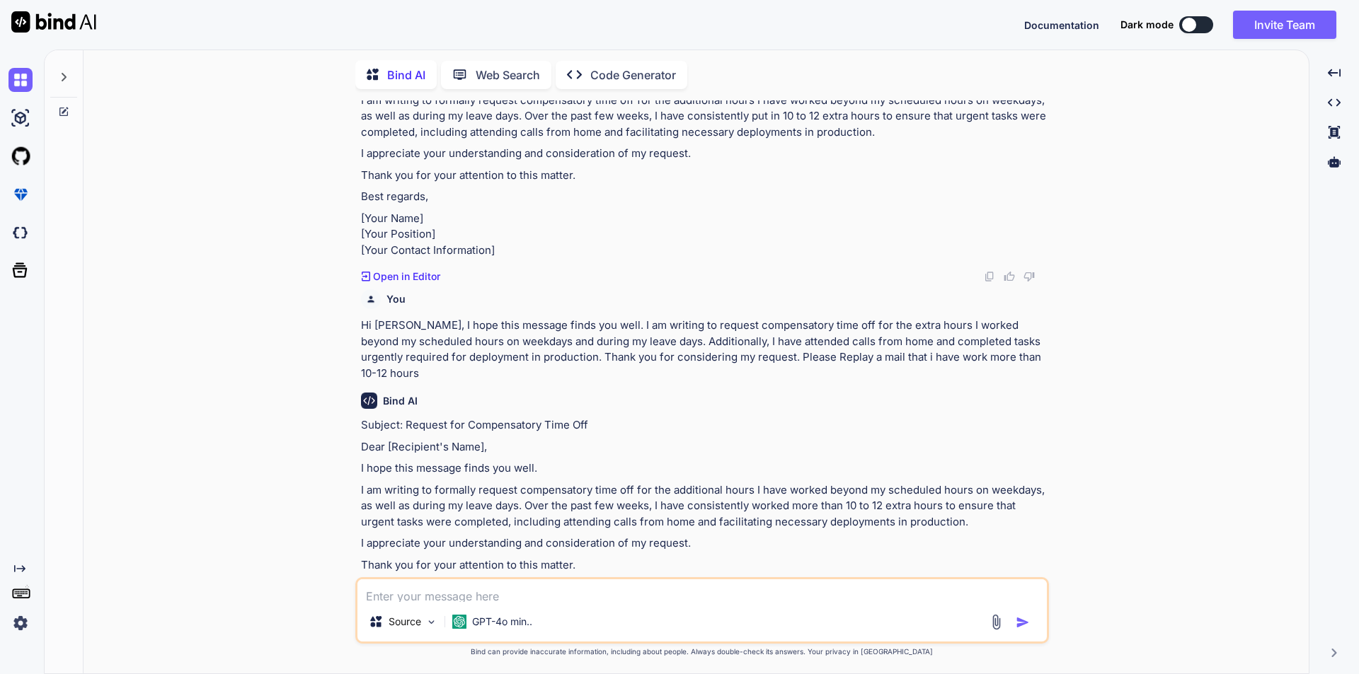
scroll to position [327, 0]
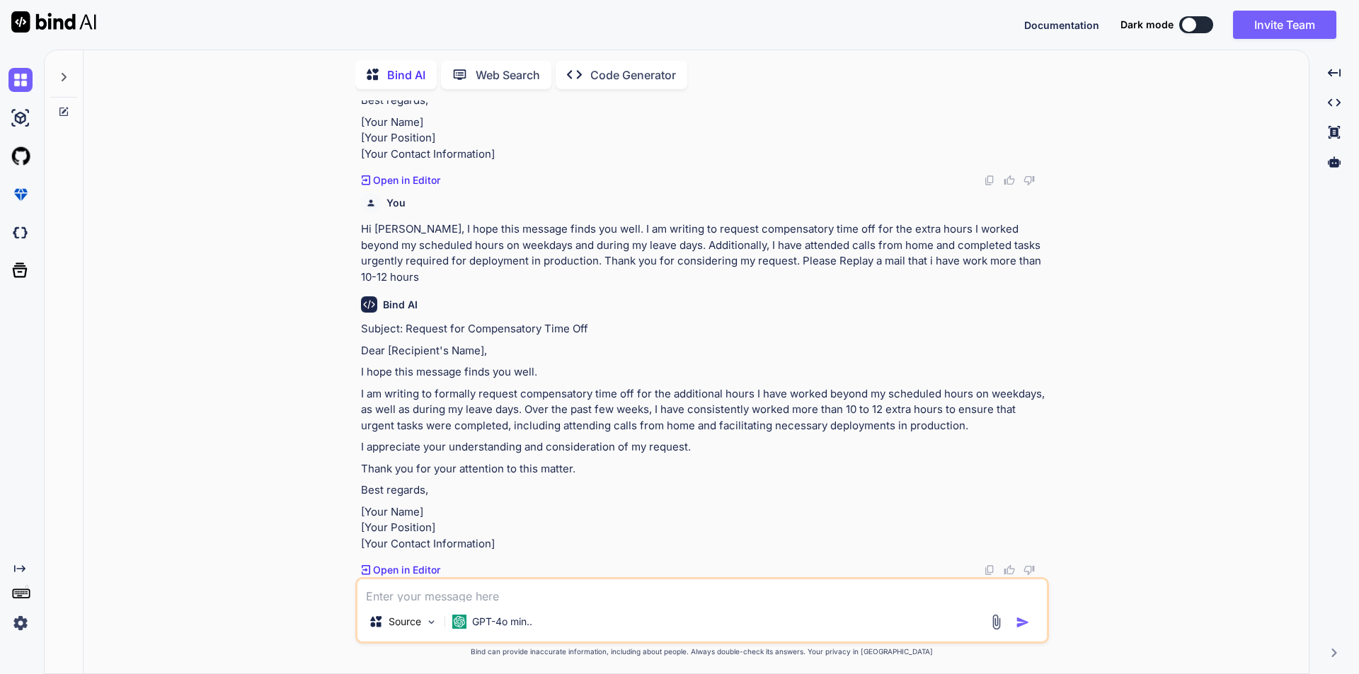
click at [587, 599] on textarea at bounding box center [701, 591] width 689 height 23
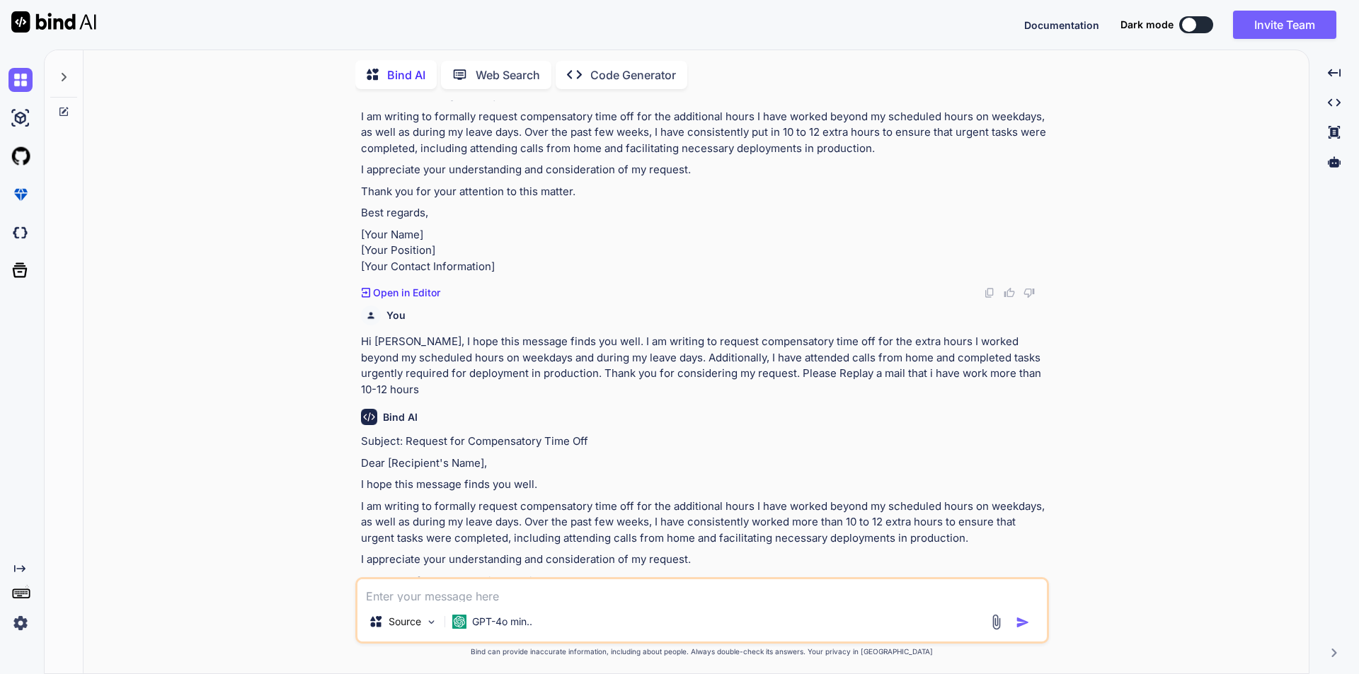
scroll to position [190, 0]
click at [602, 589] on textarea at bounding box center [701, 591] width 689 height 23
paste textarea "Hello Sir, I hope this message finds you well. Over all I have Worked more than…"
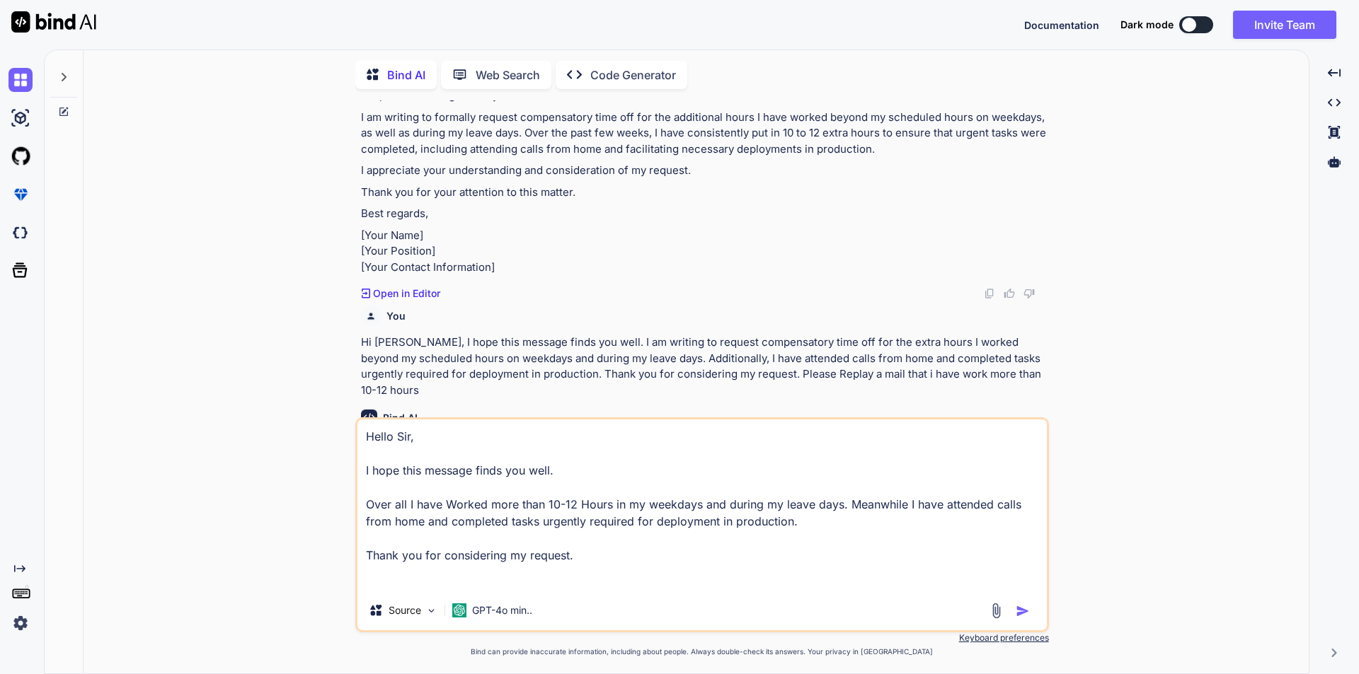
type textarea "Hello Sir, I hope this message finds you well. Over all I have Worked more than…"
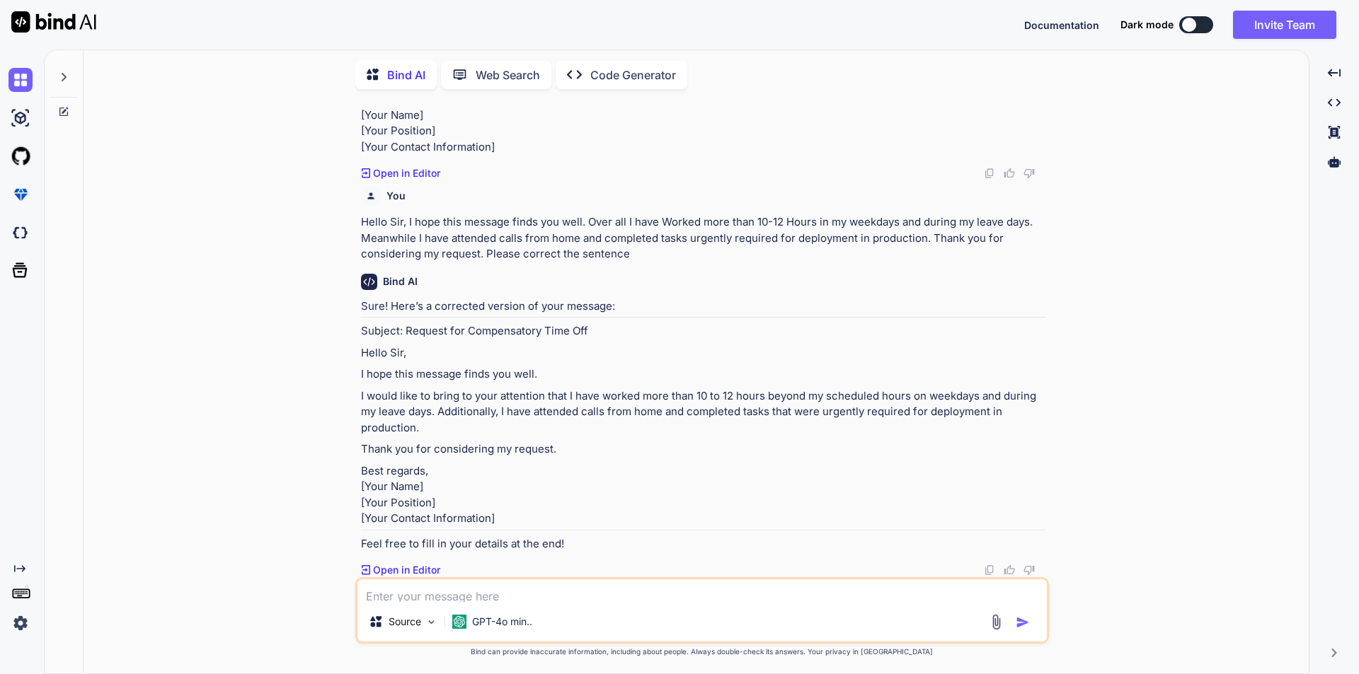
scroll to position [760, 0]
click at [552, 442] on p "Thank you for considering my request." at bounding box center [703, 450] width 685 height 16
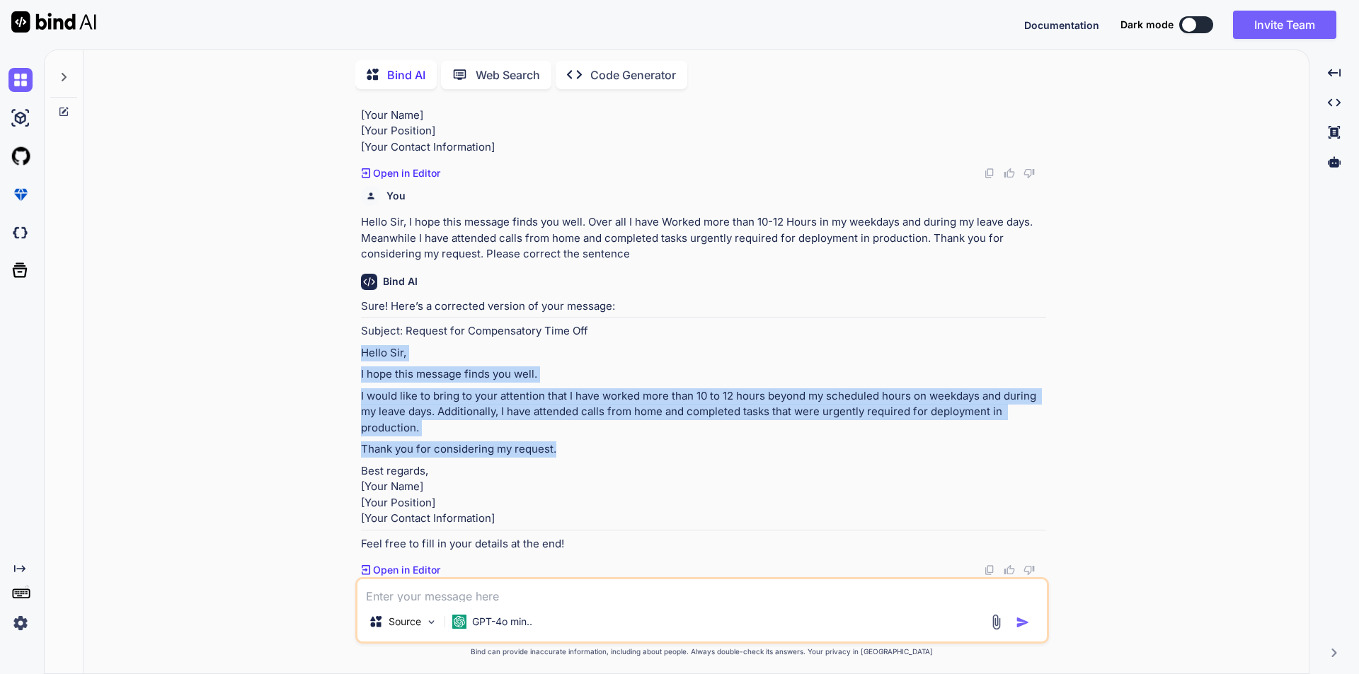
drag, startPoint x: 558, startPoint y: 407, endPoint x: 362, endPoint y: 309, distance: 220.0
click at [362, 309] on div "Sure! Here’s a corrected version of your message: Subject: Request for Compensa…" at bounding box center [703, 426] width 685 height 254
copy div "Hello Sir, I hope this message finds you well. I would like to bring to your at…"
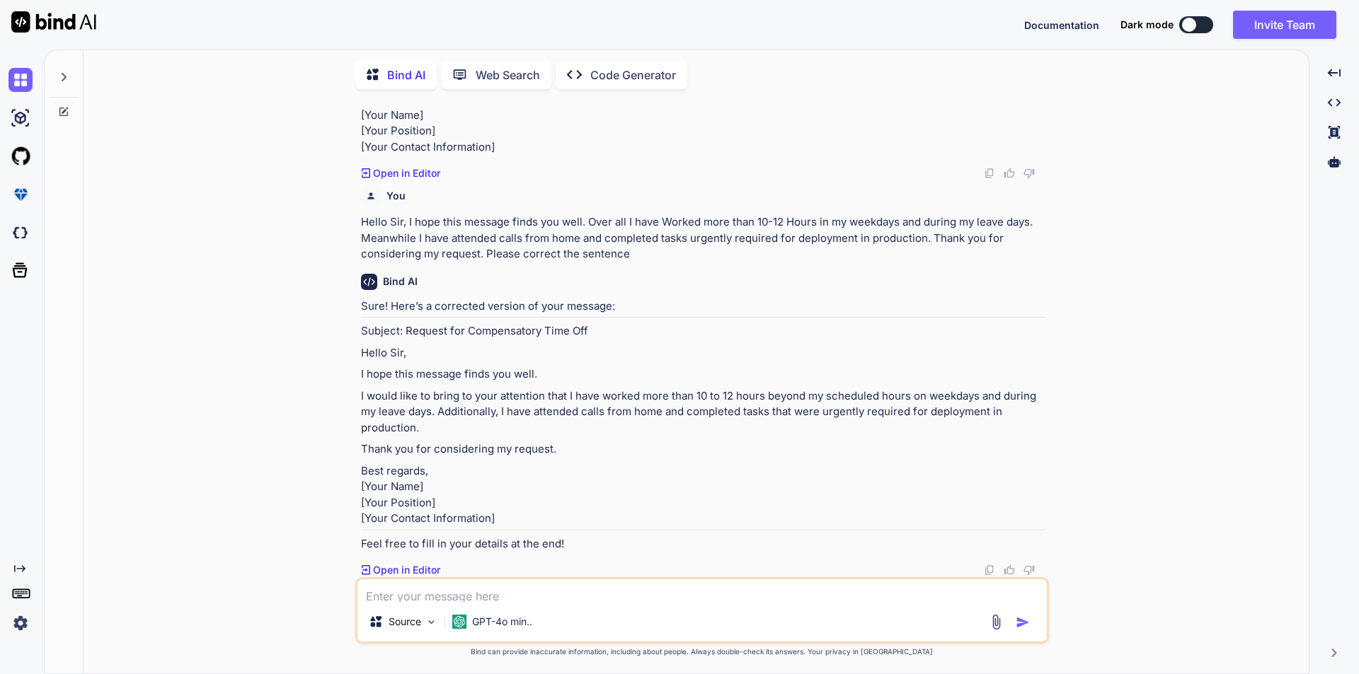
click at [118, 197] on div "You Hi Sir, I hope this message finds you well. I am writing to request compens…" at bounding box center [702, 387] width 1214 height 574
click at [454, 126] on p "[Your Name] [Your Position] [Your Contact Information]" at bounding box center [703, 132] width 685 height 48
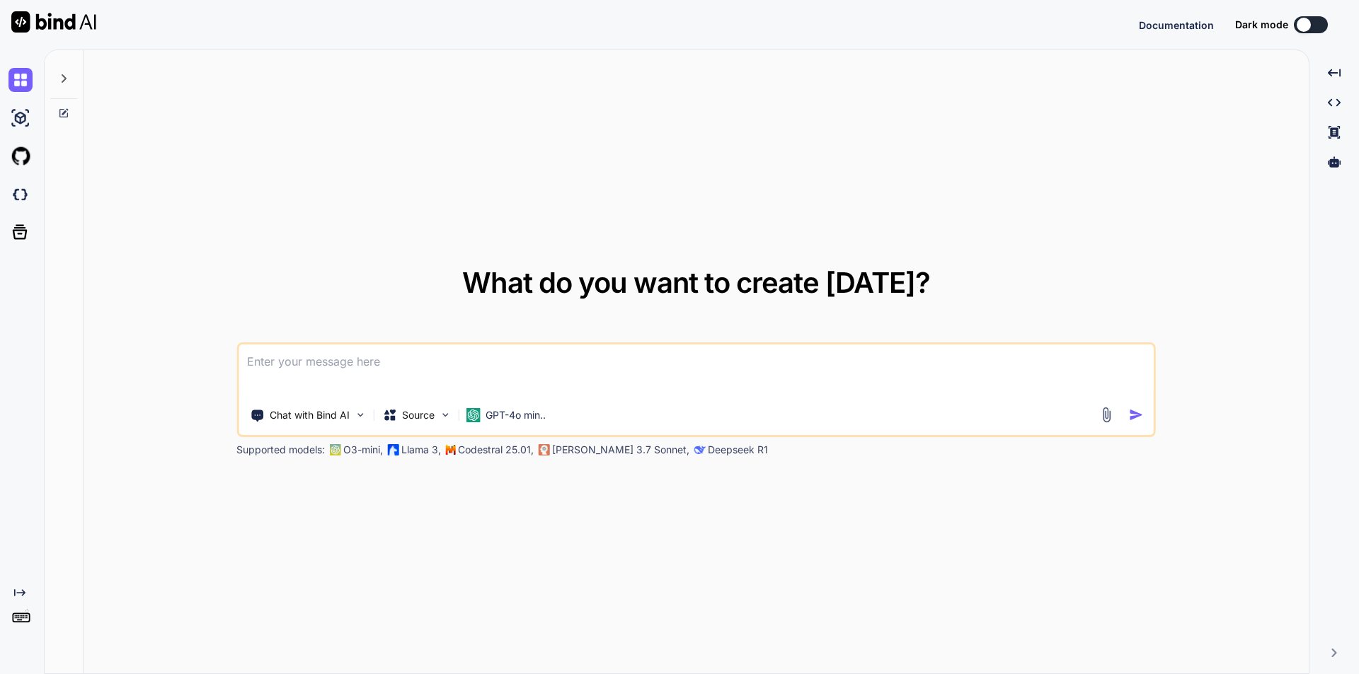
type textarea "x"
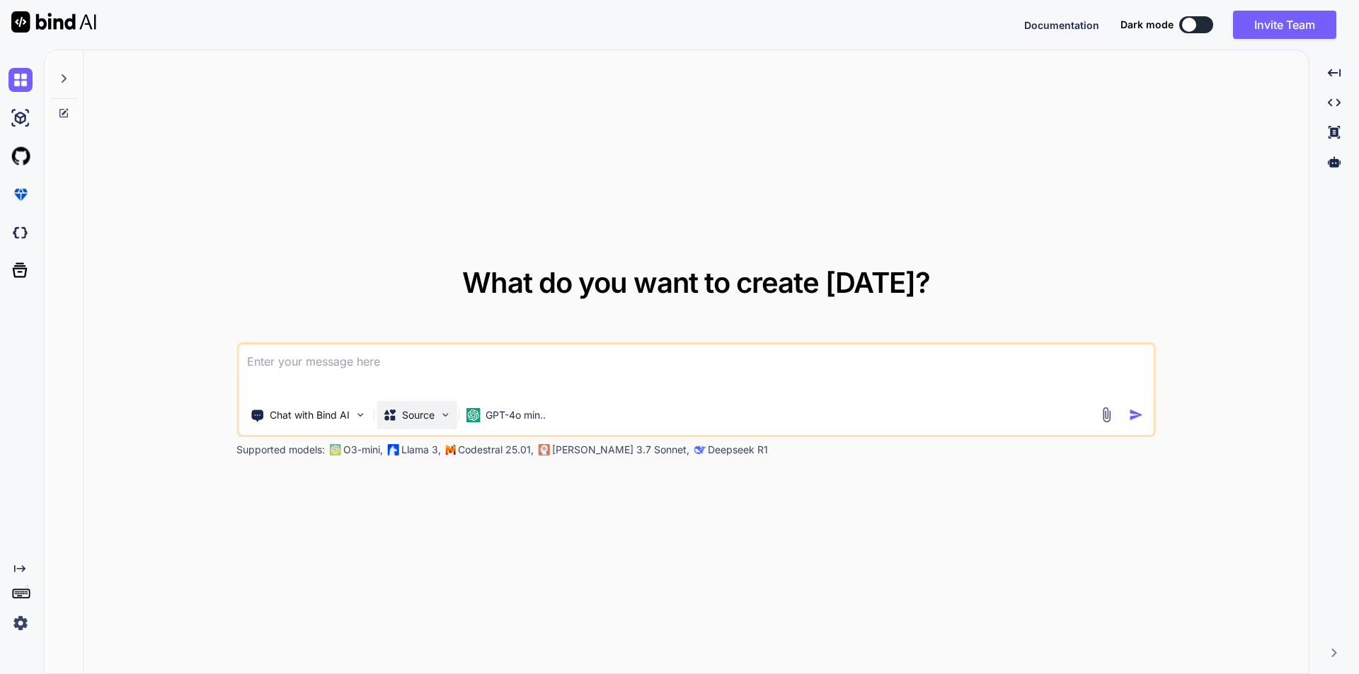
click at [392, 422] on div "Source" at bounding box center [416, 415] width 80 height 28
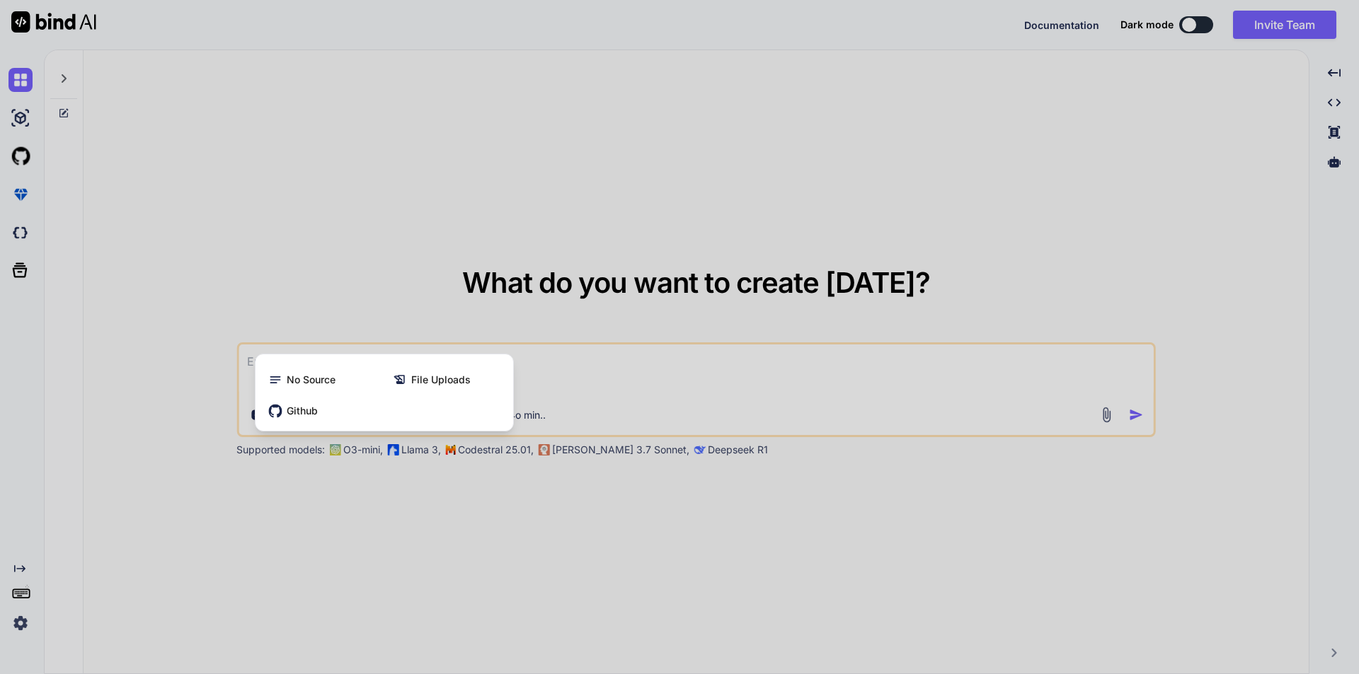
click at [391, 602] on div at bounding box center [679, 337] width 1359 height 674
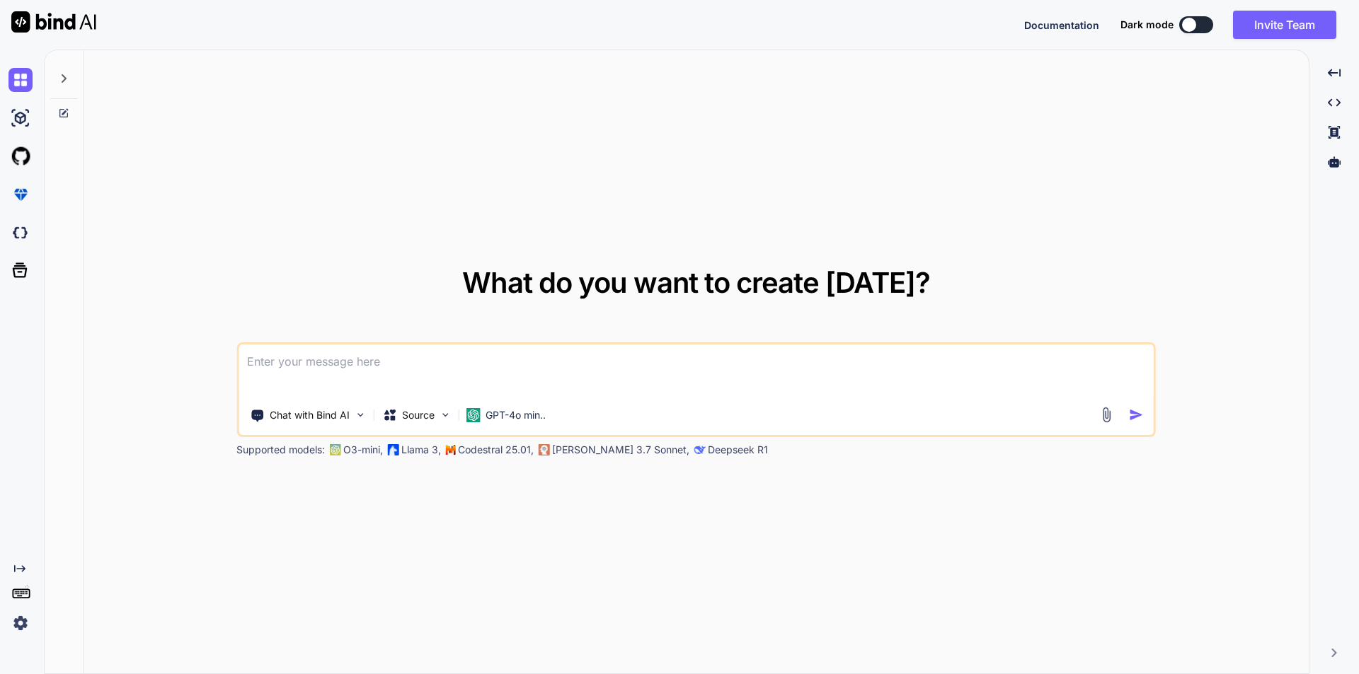
click at [774, 110] on div "What do you want to create [DATE]? Chat with Bind AI Source GPT-4o min.. Suppor…" at bounding box center [696, 362] width 1225 height 625
